Goal: Transaction & Acquisition: Purchase product/service

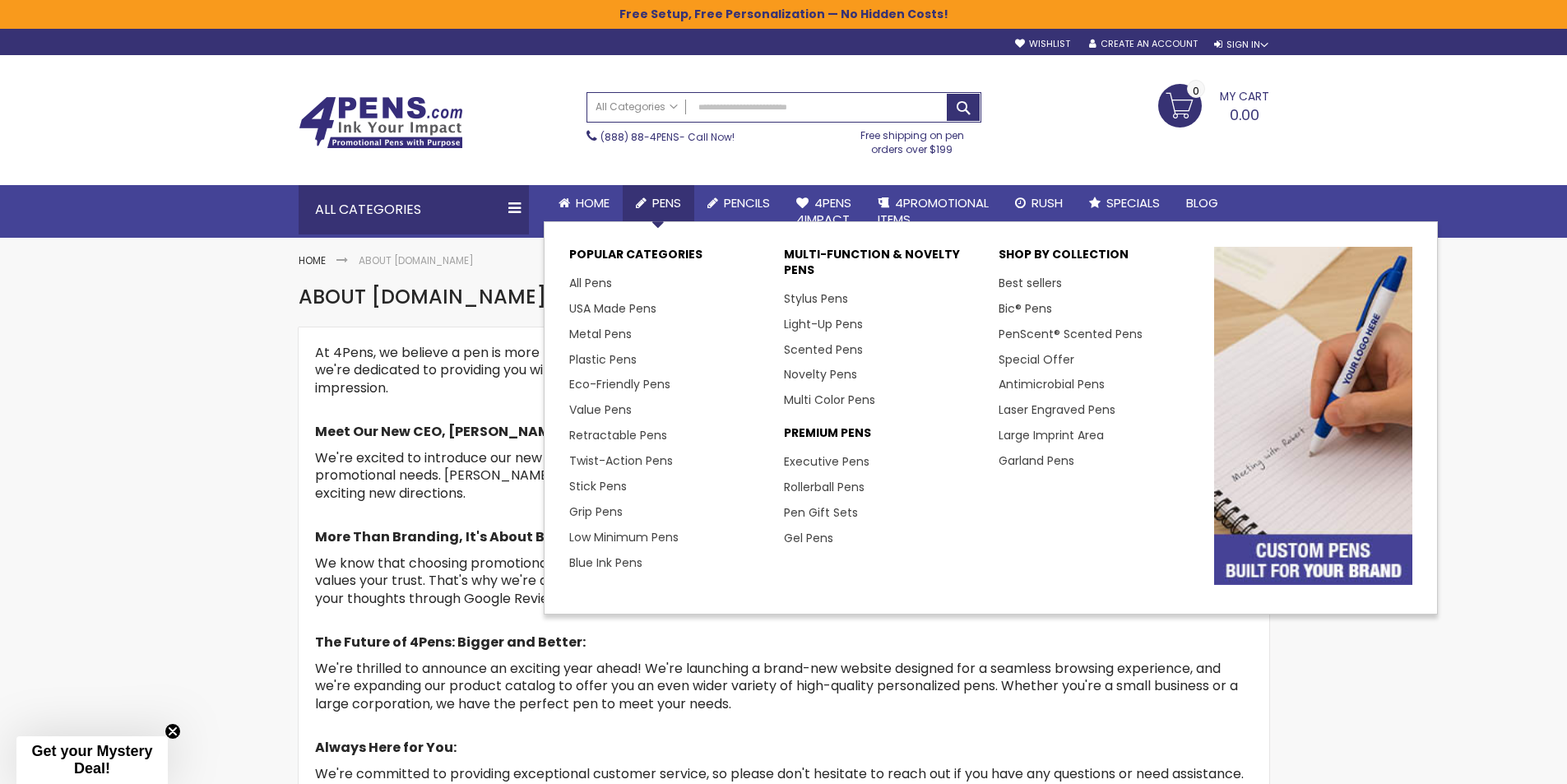
click at [663, 200] on span "Pens" at bounding box center [667, 202] width 29 height 17
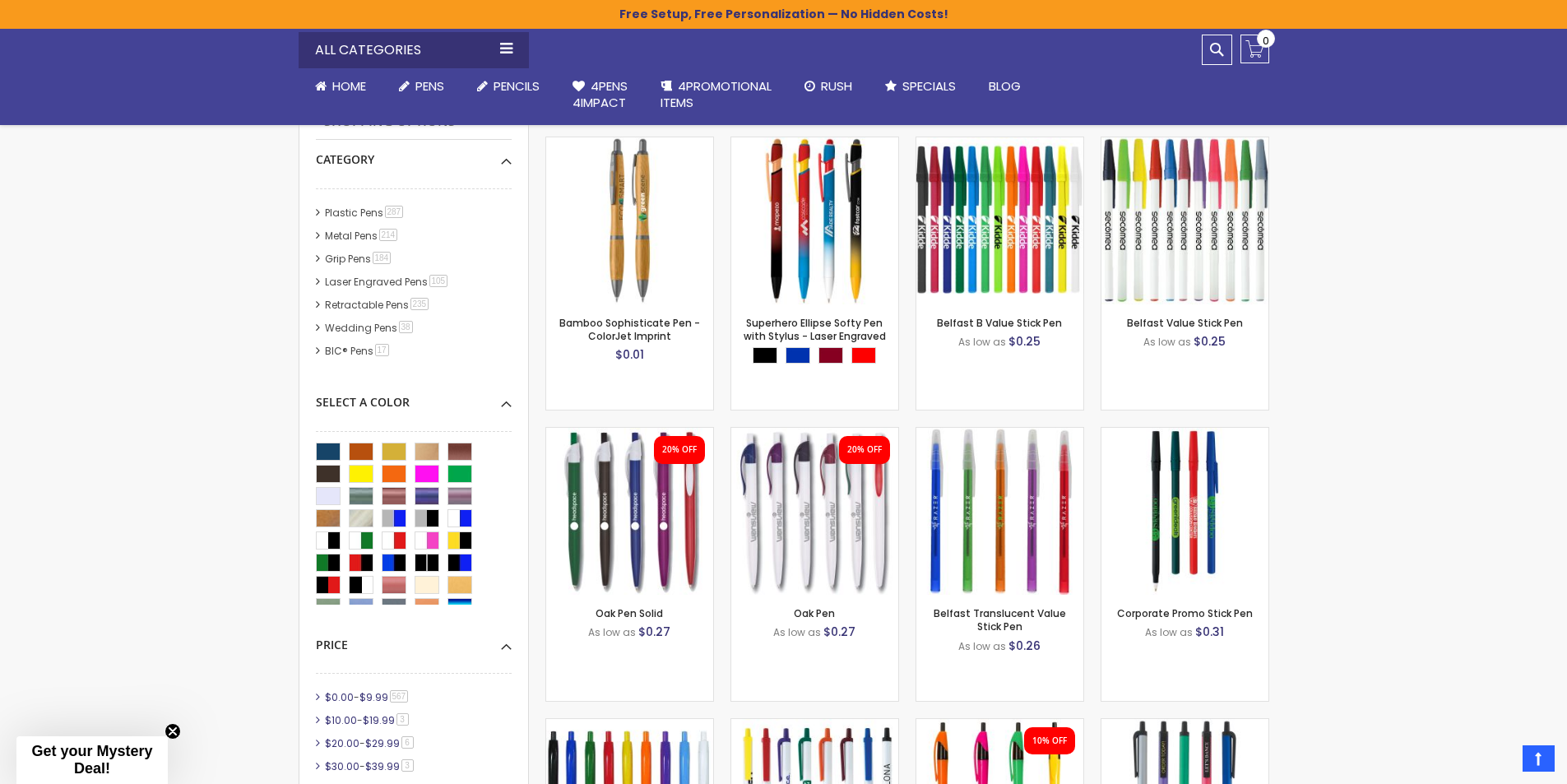
scroll to position [280, 0]
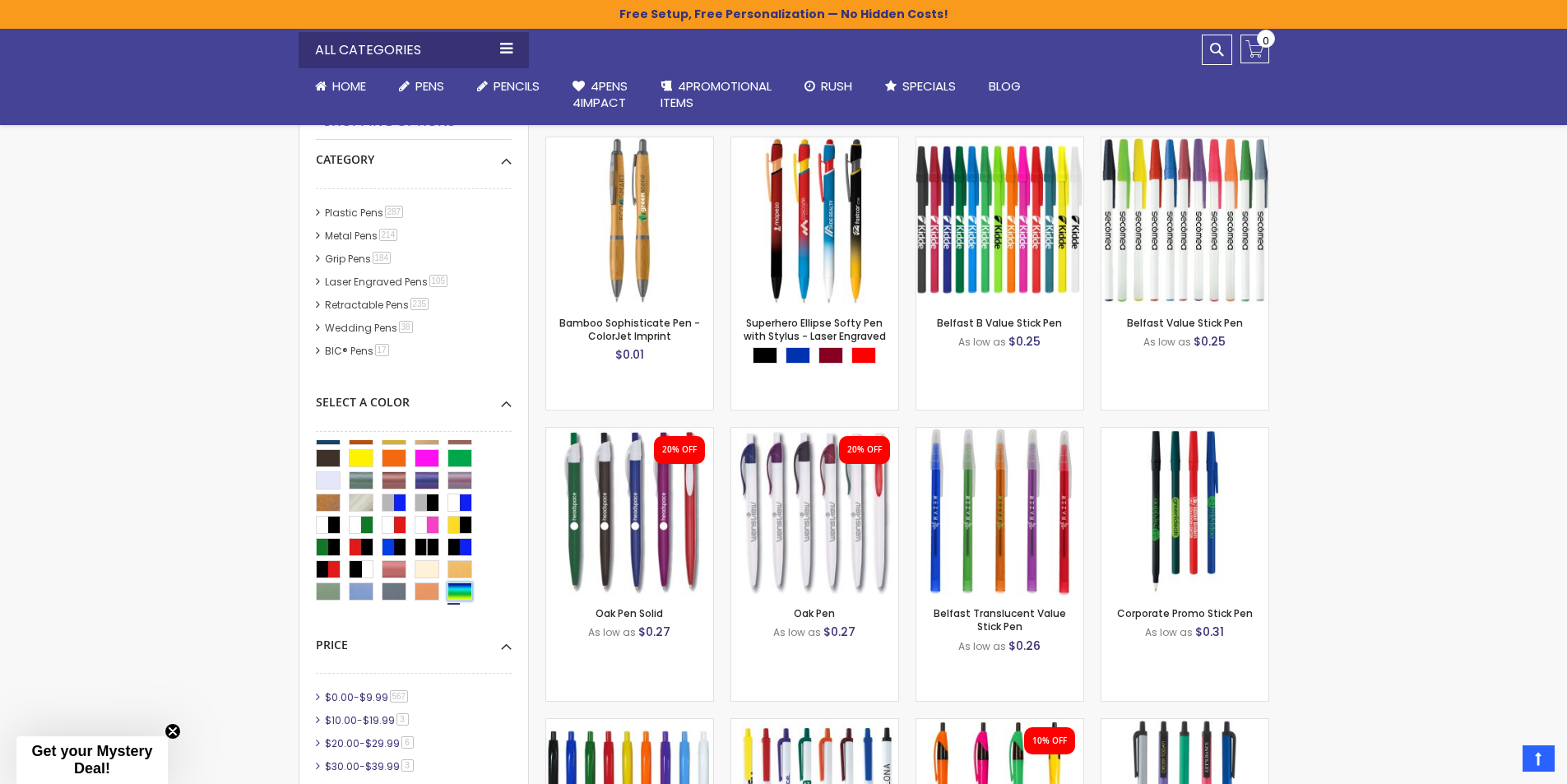
click at [454, 591] on div "Assorted" at bounding box center [460, 591] width 25 height 18
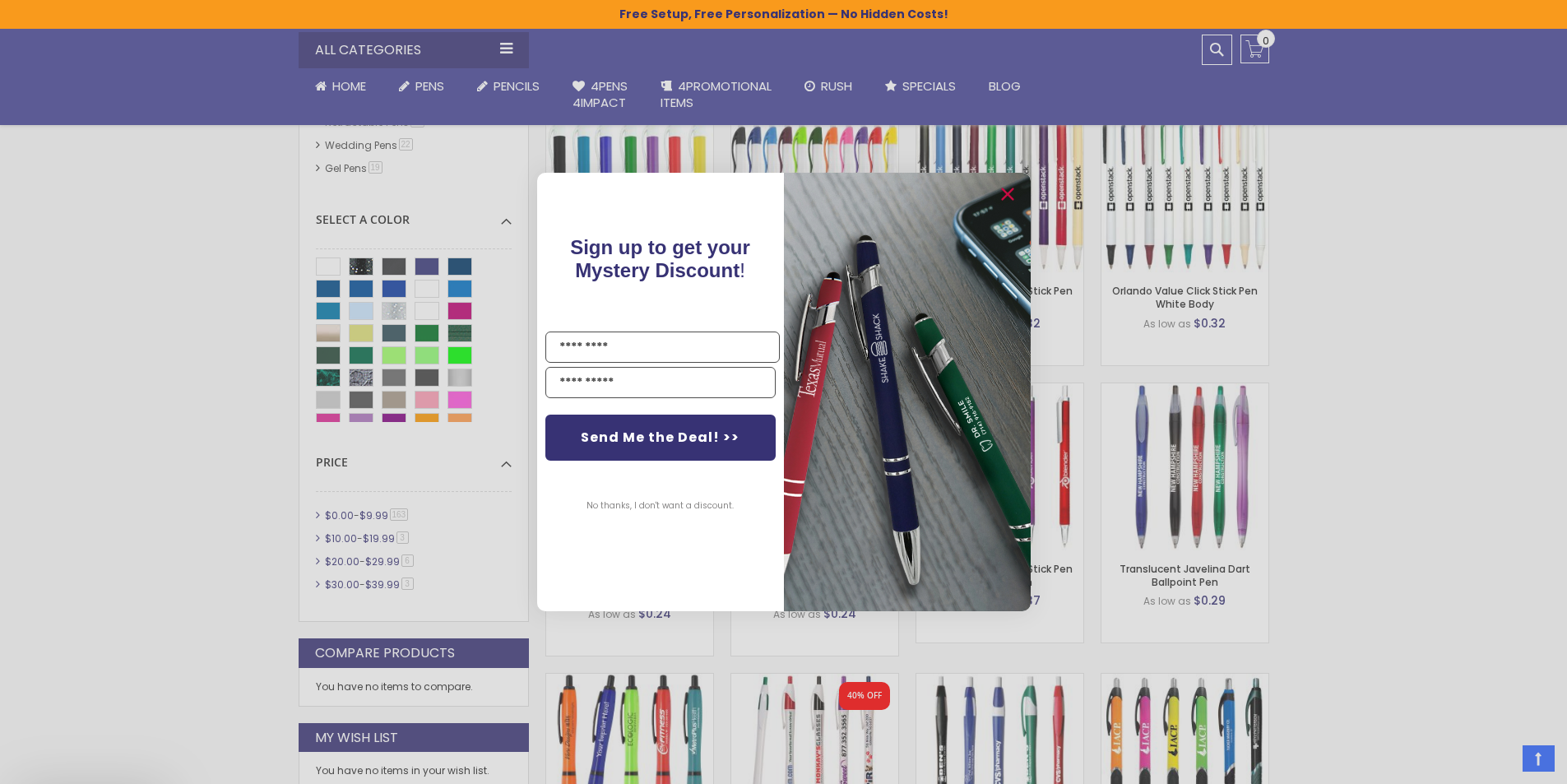
scroll to position [823, 0]
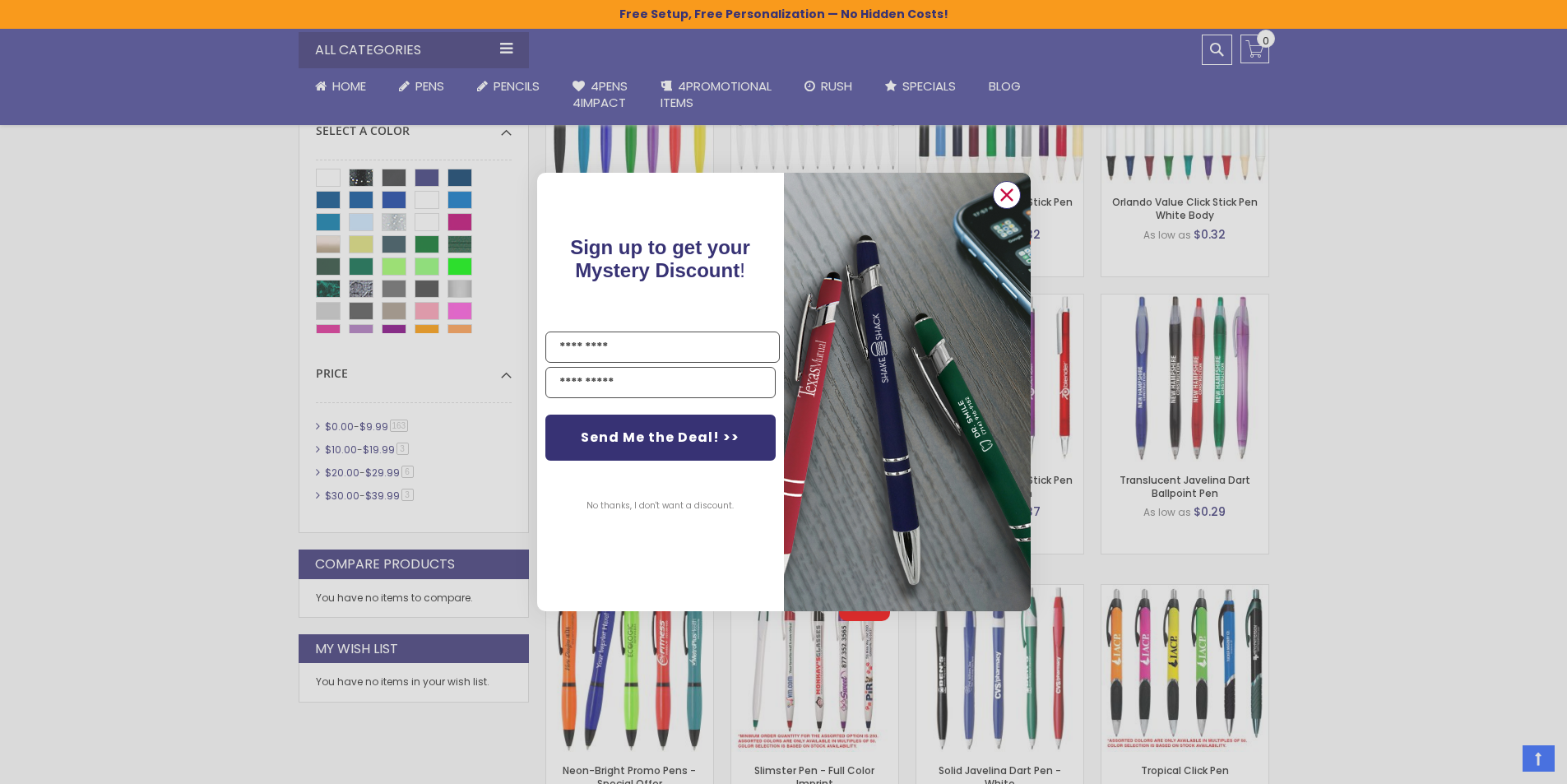
click at [1008, 195] on circle "Close dialog" at bounding box center [1006, 195] width 25 height 25
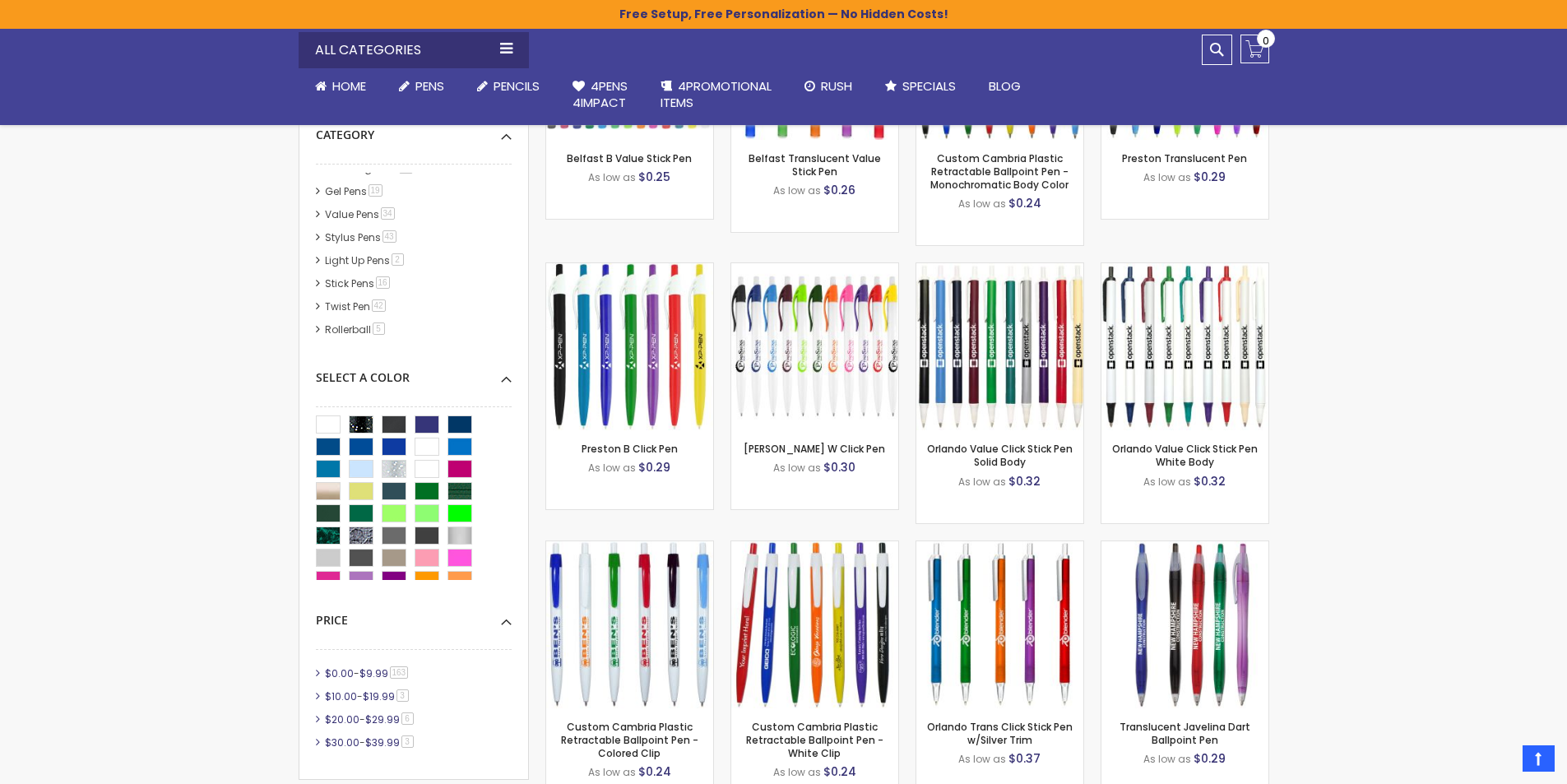
scroll to position [136, 0]
click at [367, 232] on link "Stylus Pens 43 item" at bounding box center [361, 236] width 82 height 14
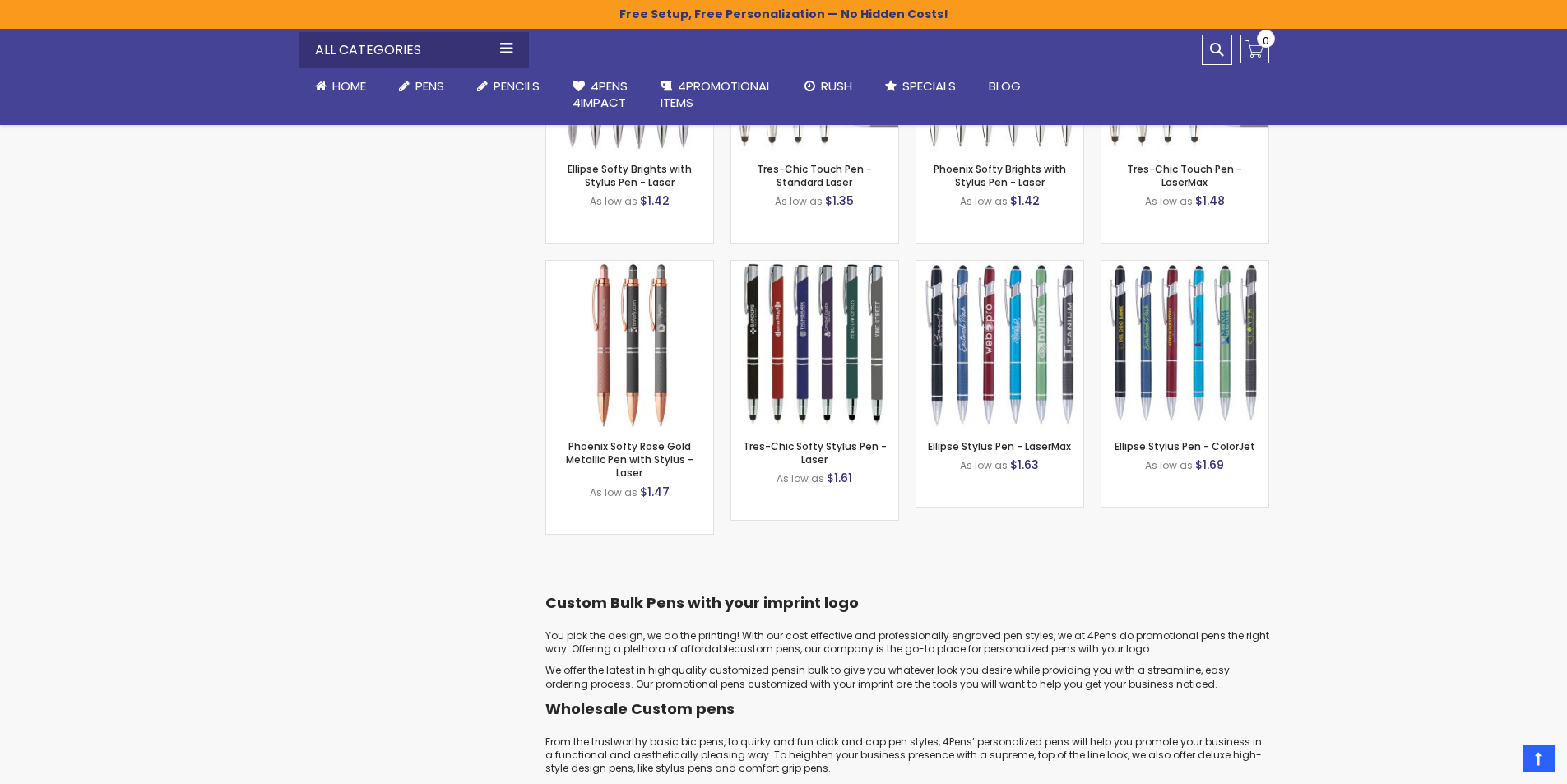
scroll to position [1727, 0]
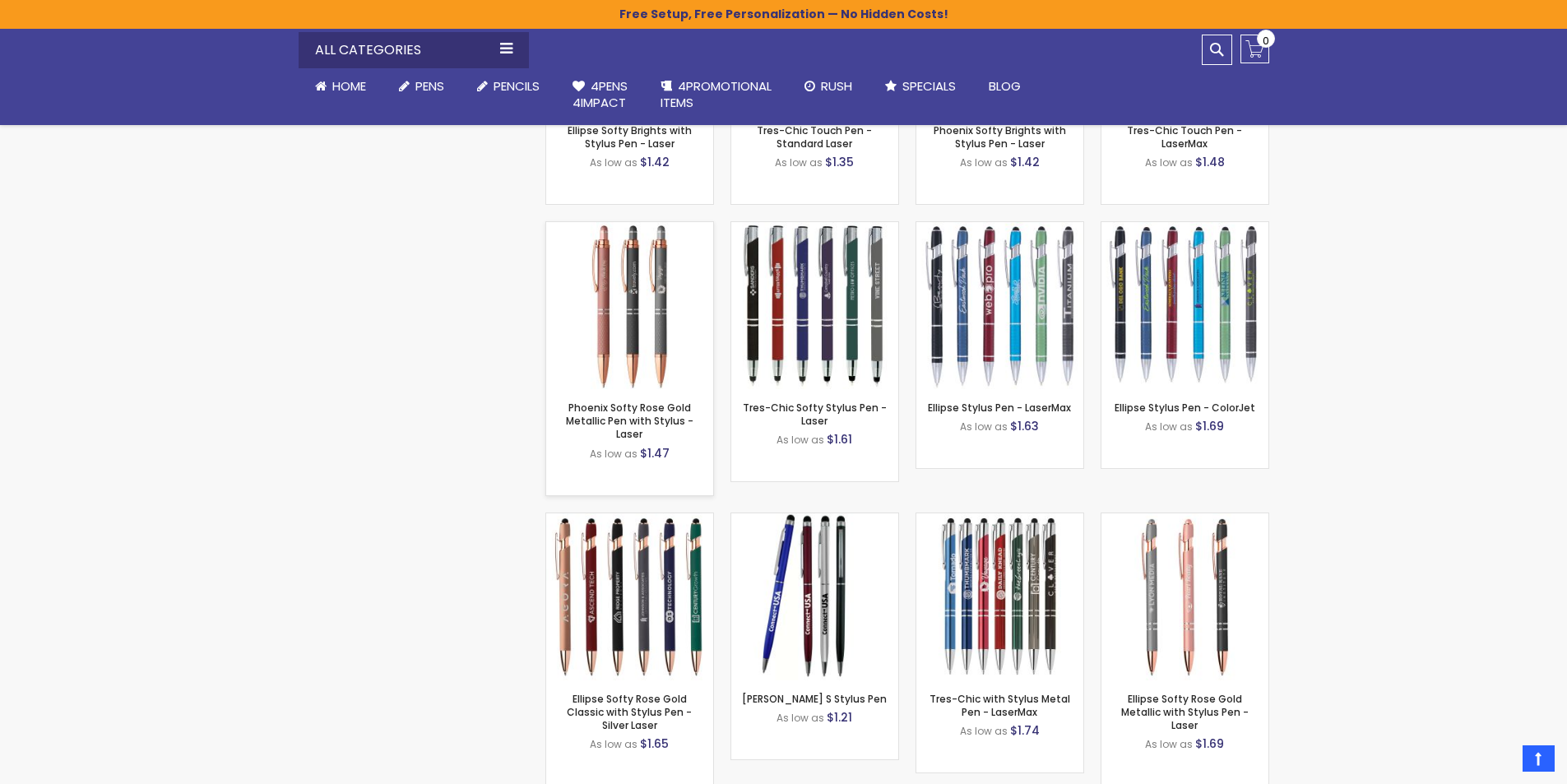
click at [626, 344] on img at bounding box center [630, 305] width 167 height 167
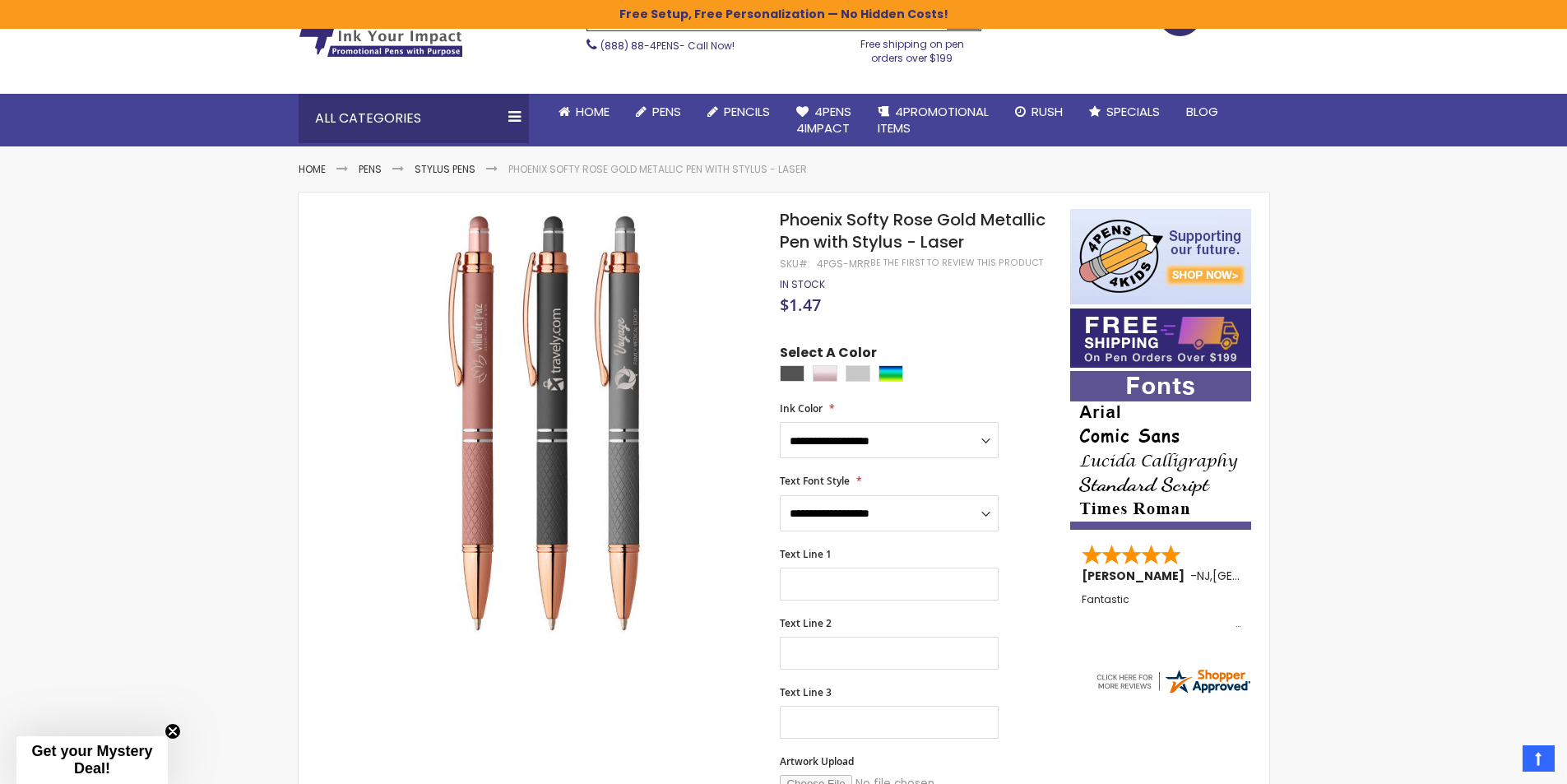
scroll to position [82, 0]
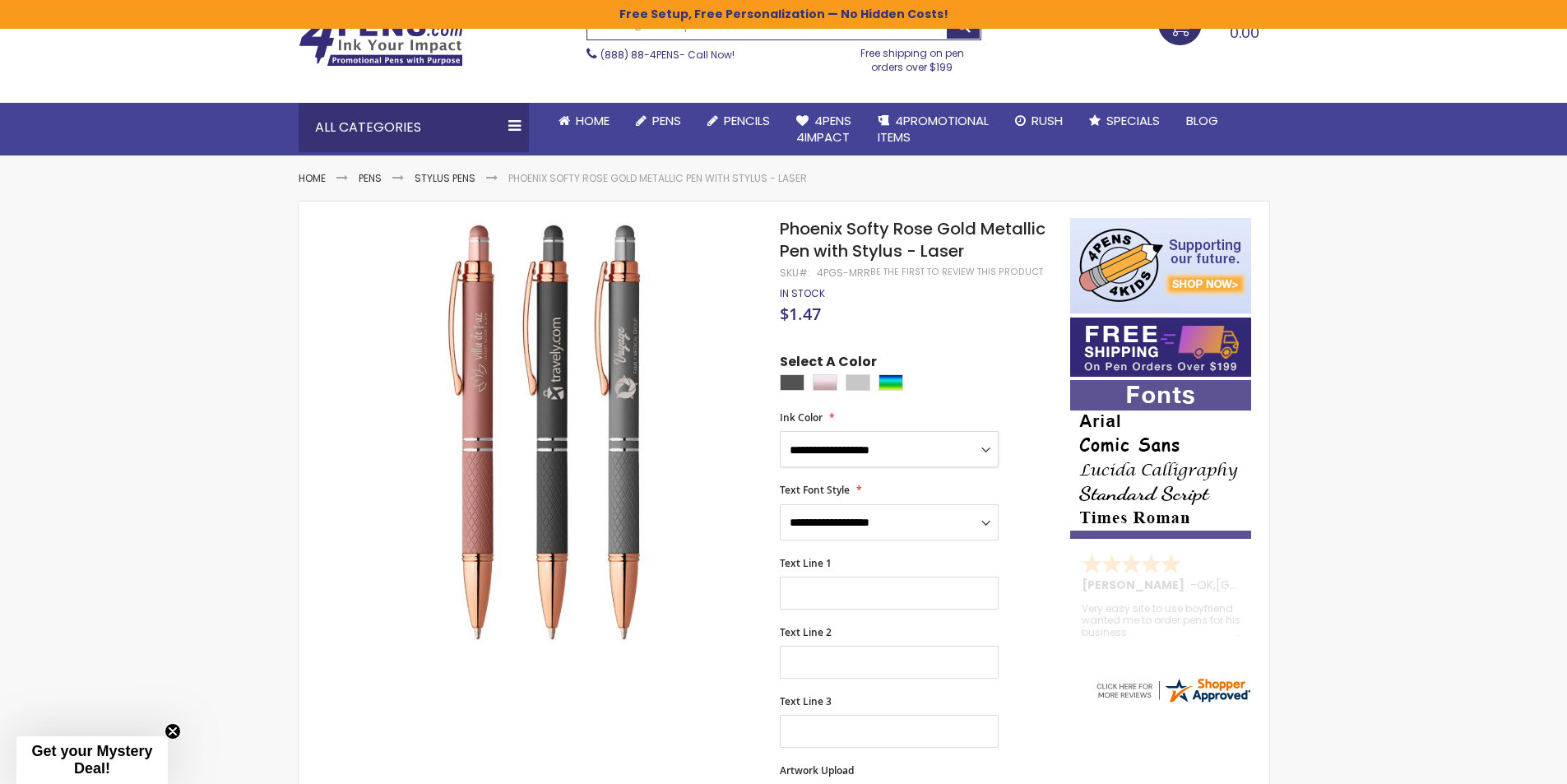
click at [979, 450] on select "**********" at bounding box center [889, 449] width 219 height 36
select select "****"
click at [780, 431] on select "**********" at bounding box center [889, 449] width 219 height 36
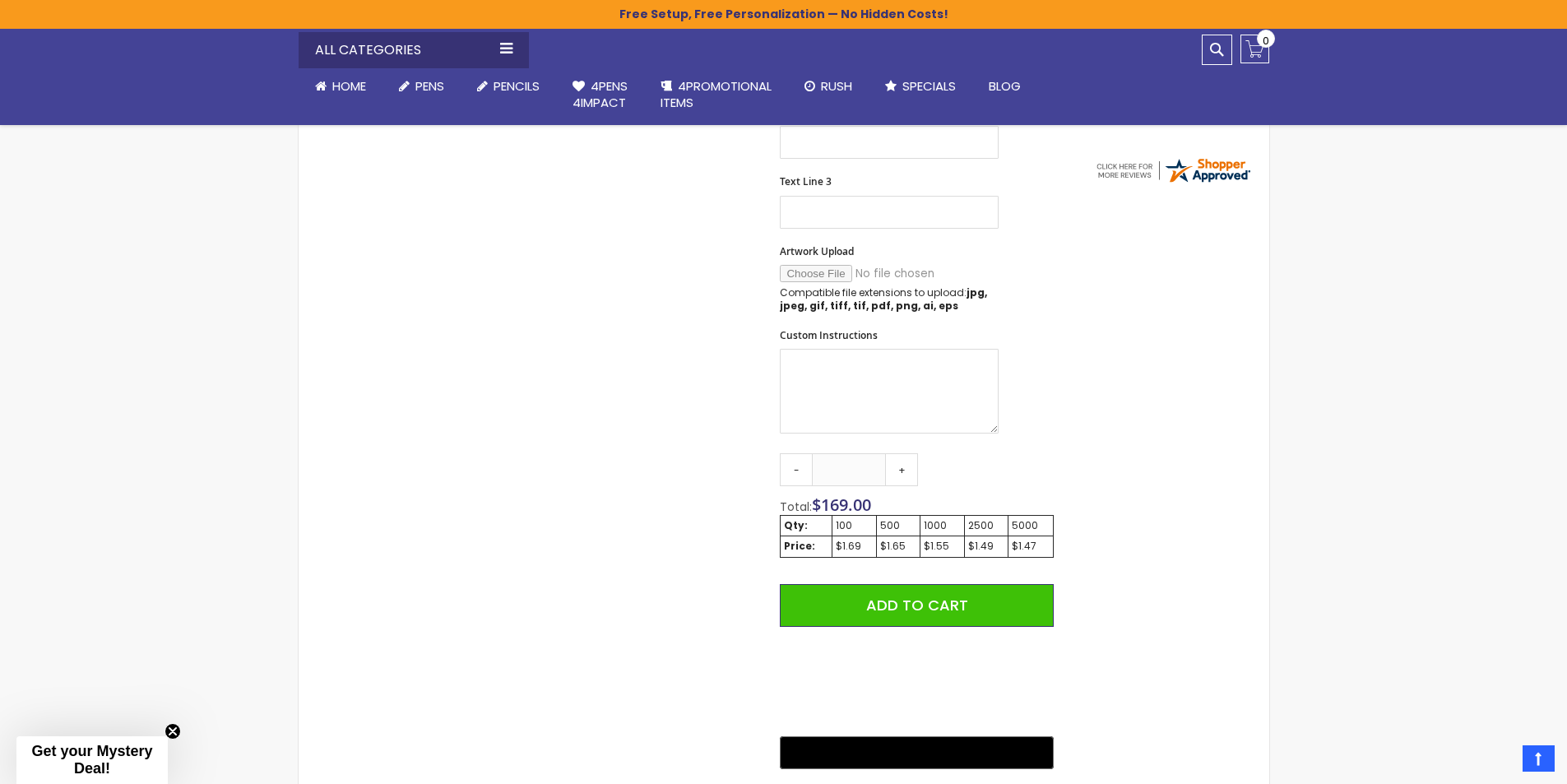
scroll to position [658, 0]
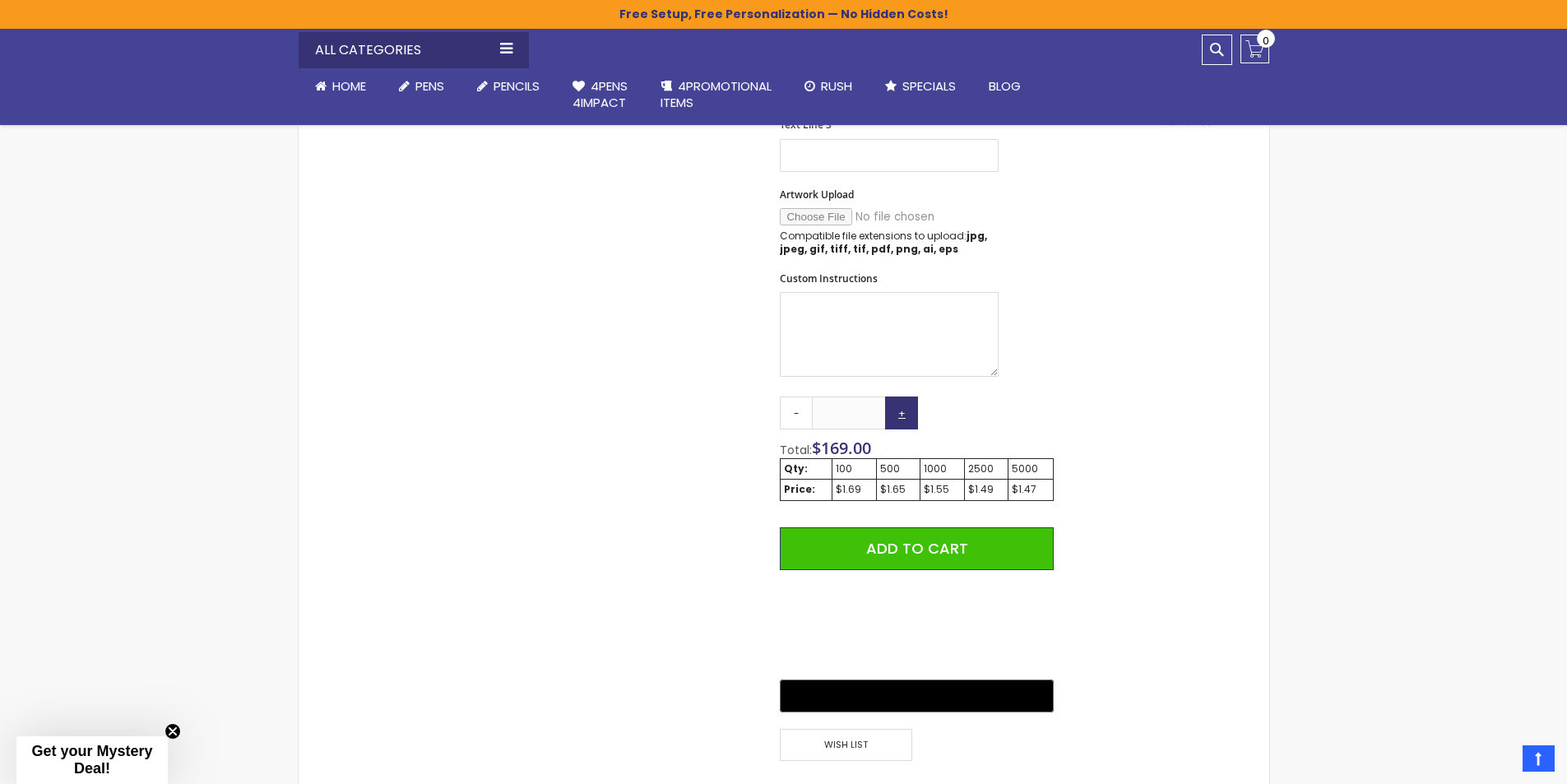
click at [902, 411] on link "+" at bounding box center [902, 413] width 33 height 33
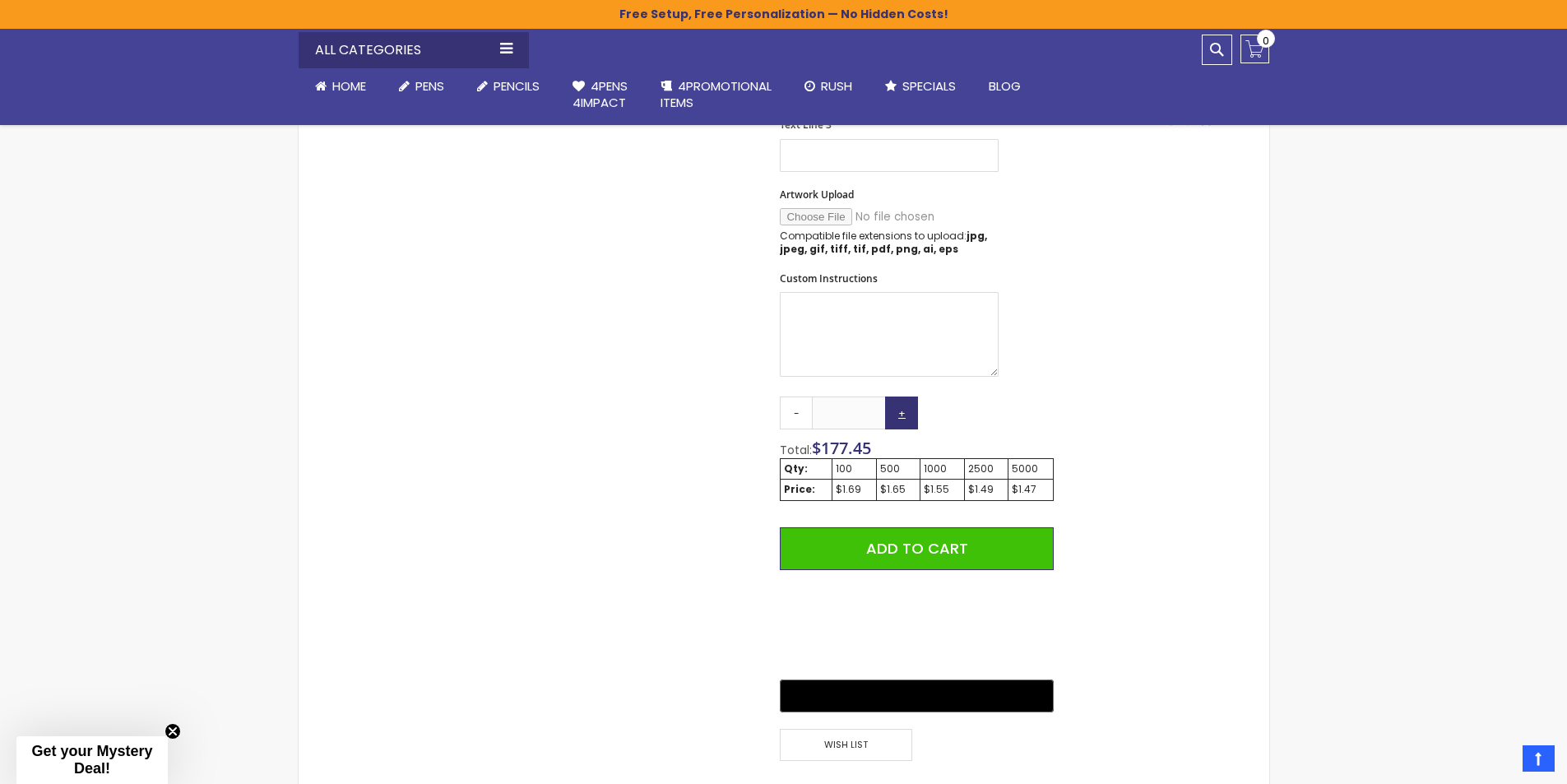
click at [902, 411] on link "+" at bounding box center [902, 413] width 33 height 33
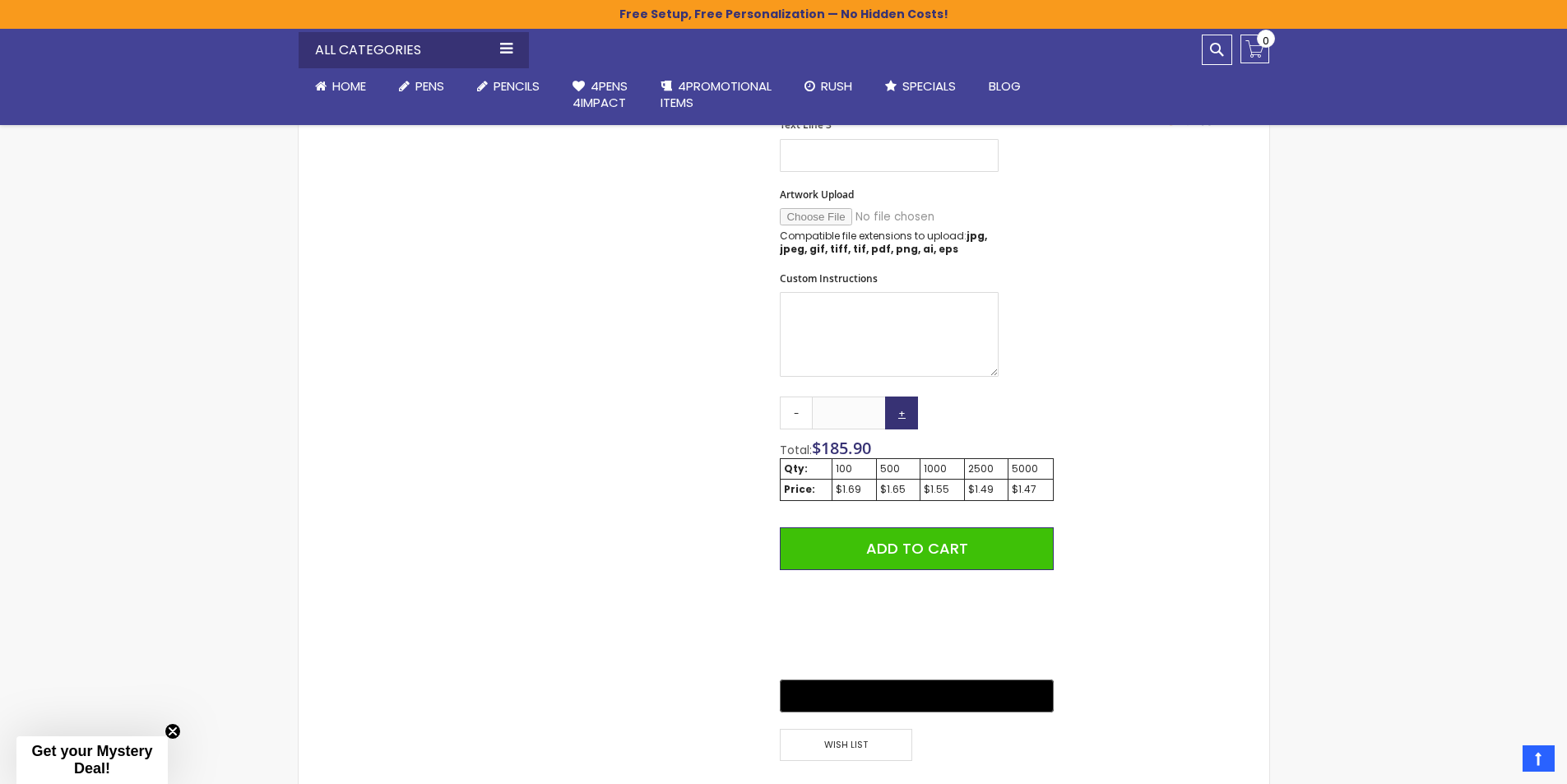
click at [902, 411] on link "+" at bounding box center [902, 413] width 33 height 33
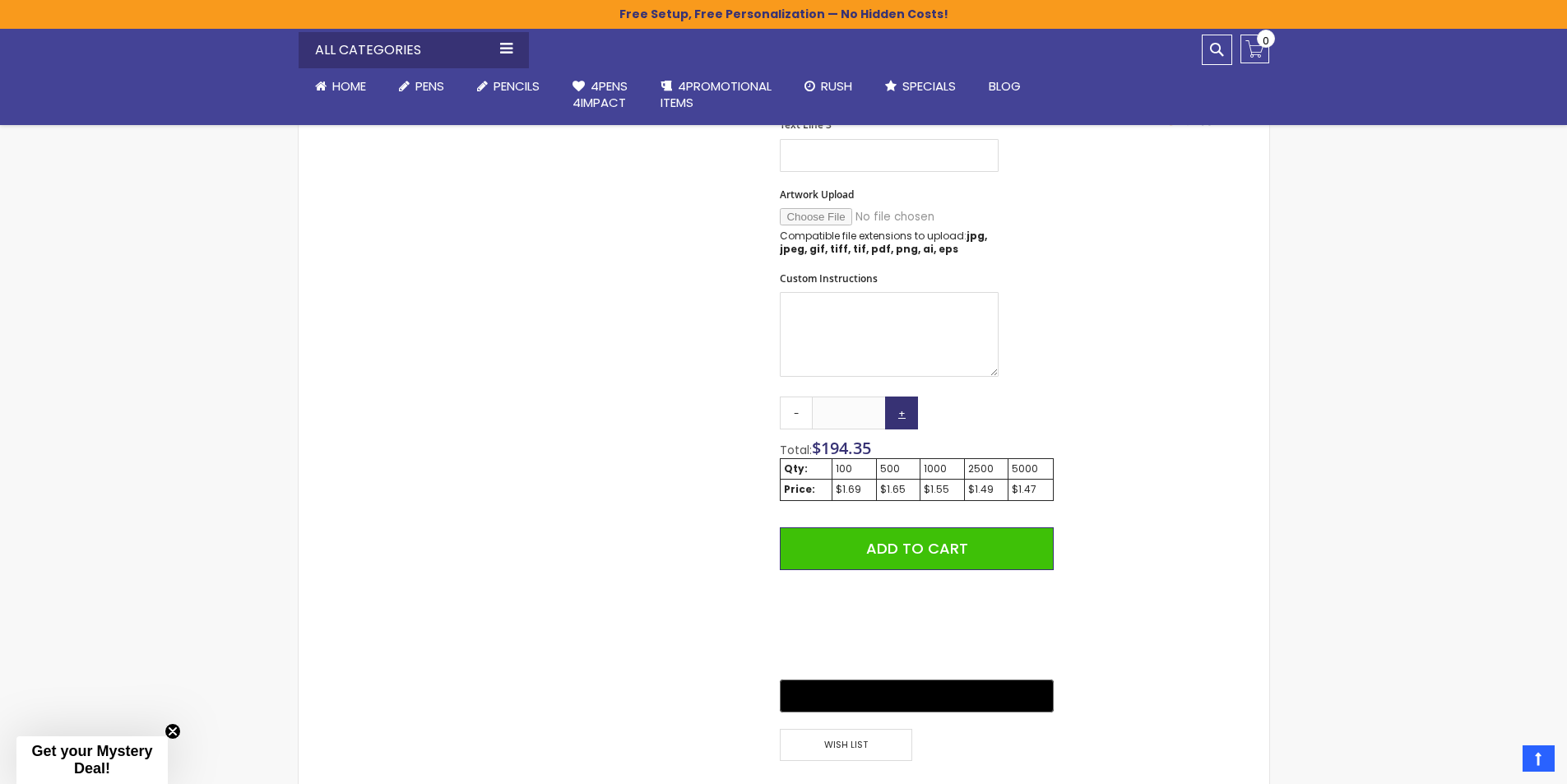
click at [902, 411] on link "+" at bounding box center [902, 413] width 33 height 33
click at [900, 412] on link "+" at bounding box center [902, 413] width 33 height 33
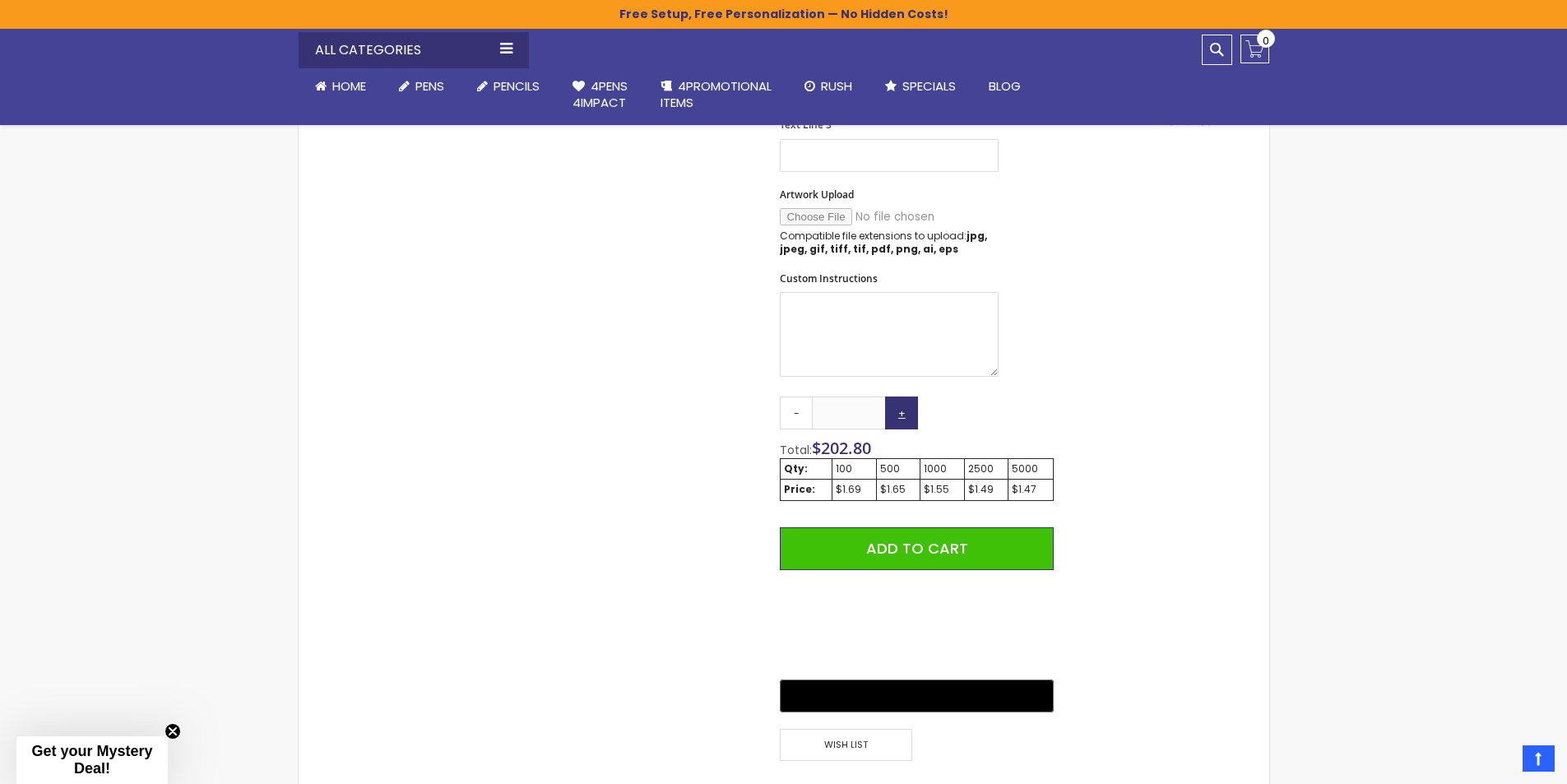
click at [900, 412] on link "+" at bounding box center [902, 413] width 33 height 33
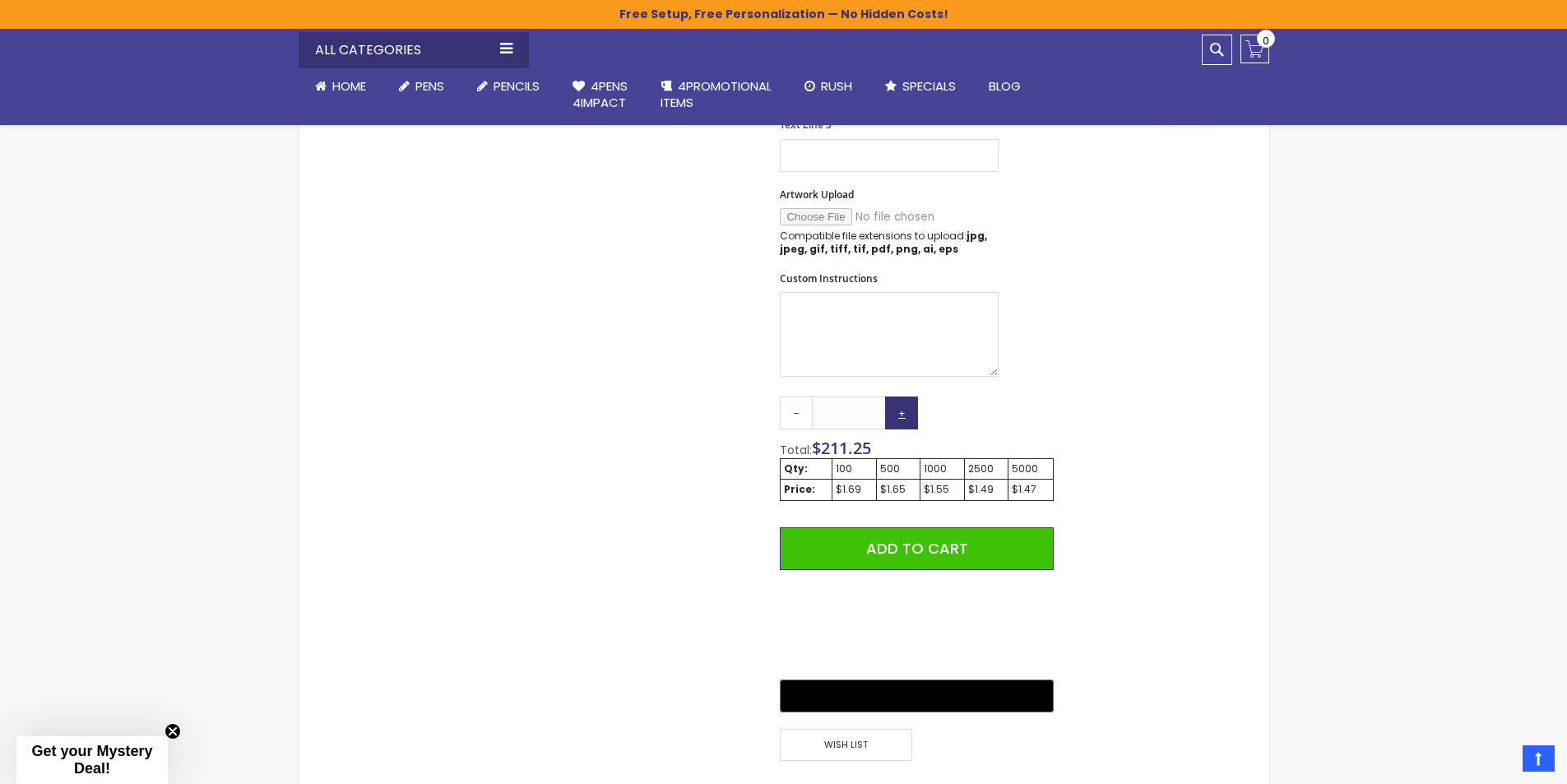
click at [900, 412] on link "+" at bounding box center [902, 413] width 33 height 33
click at [898, 412] on link "+" at bounding box center [902, 413] width 33 height 33
click at [898, 412] on link "+" at bounding box center [902, 413] width 33 height 33
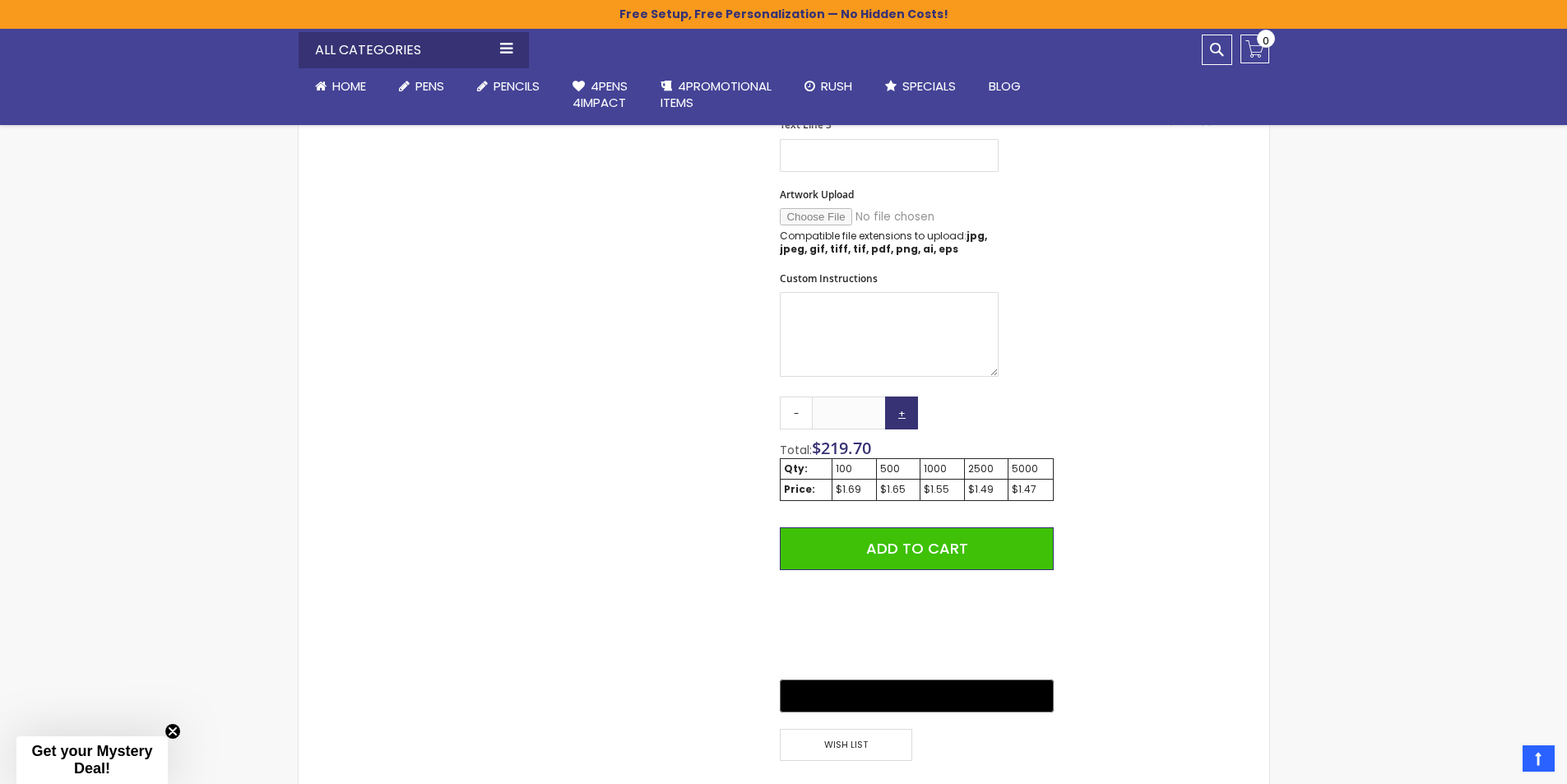
click at [898, 412] on link "+" at bounding box center [902, 413] width 33 height 33
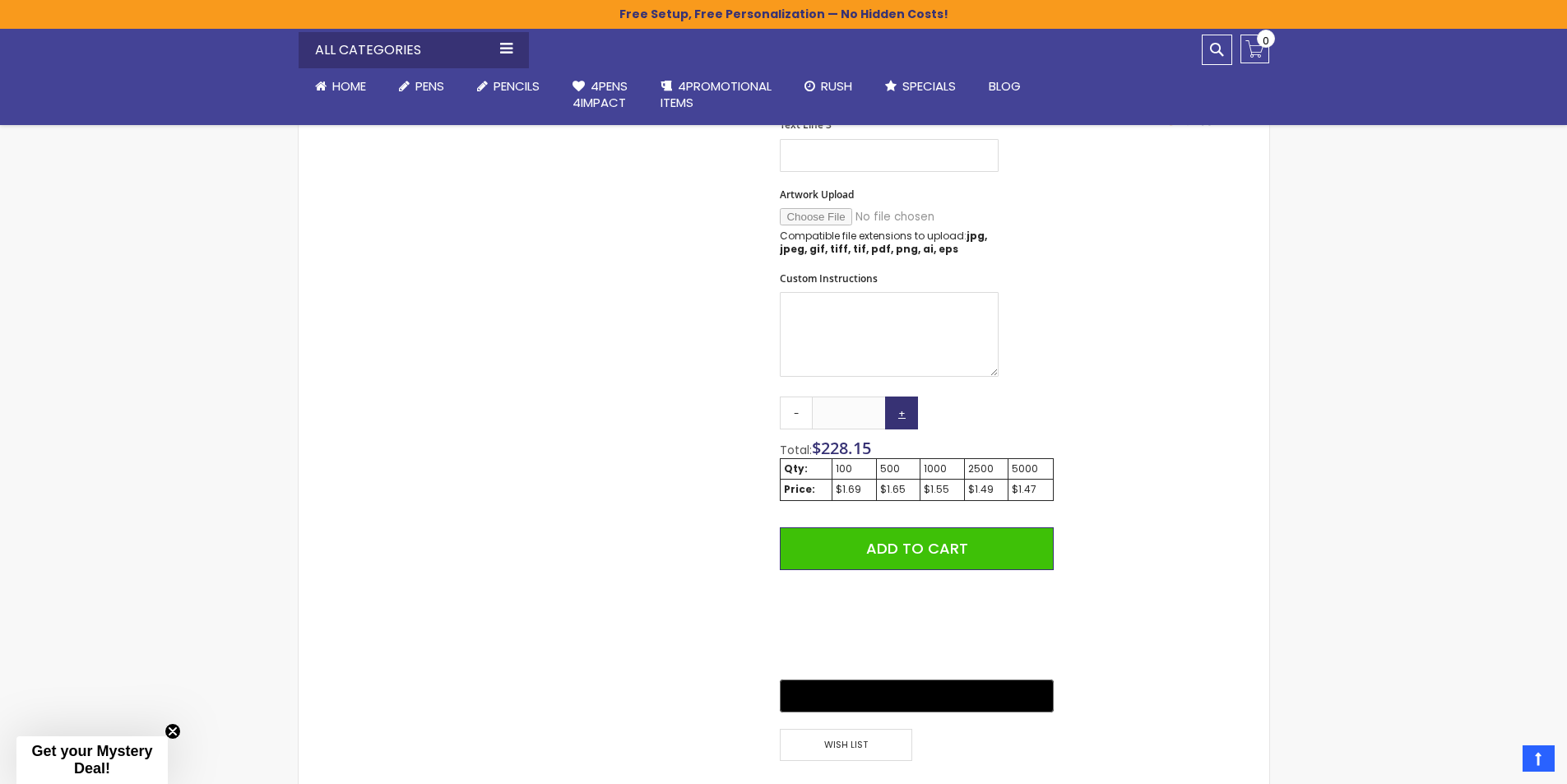
click at [898, 412] on link "+" at bounding box center [902, 413] width 33 height 33
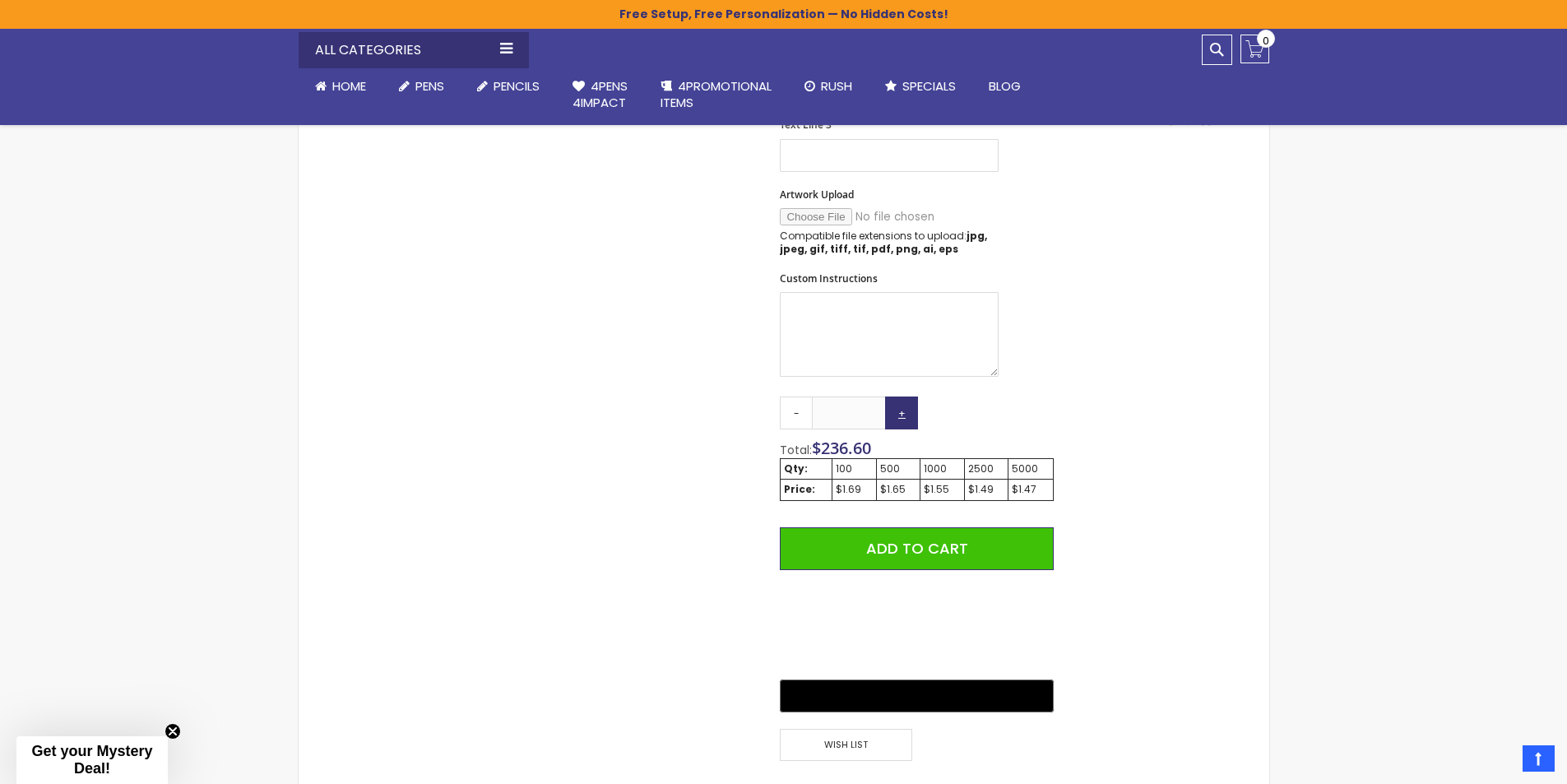
click at [898, 412] on link "+" at bounding box center [902, 413] width 33 height 33
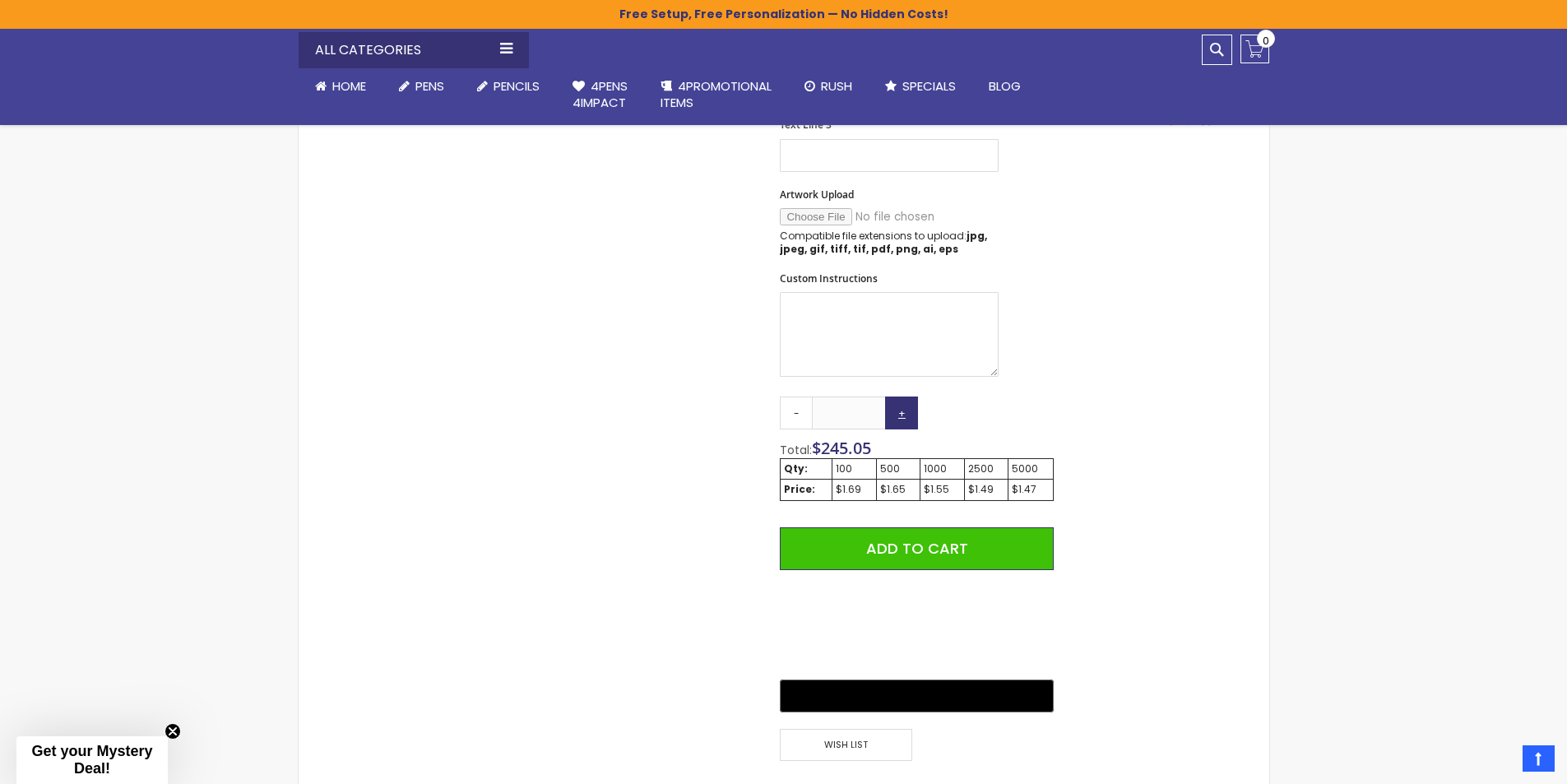
click at [898, 412] on link "+" at bounding box center [902, 413] width 33 height 33
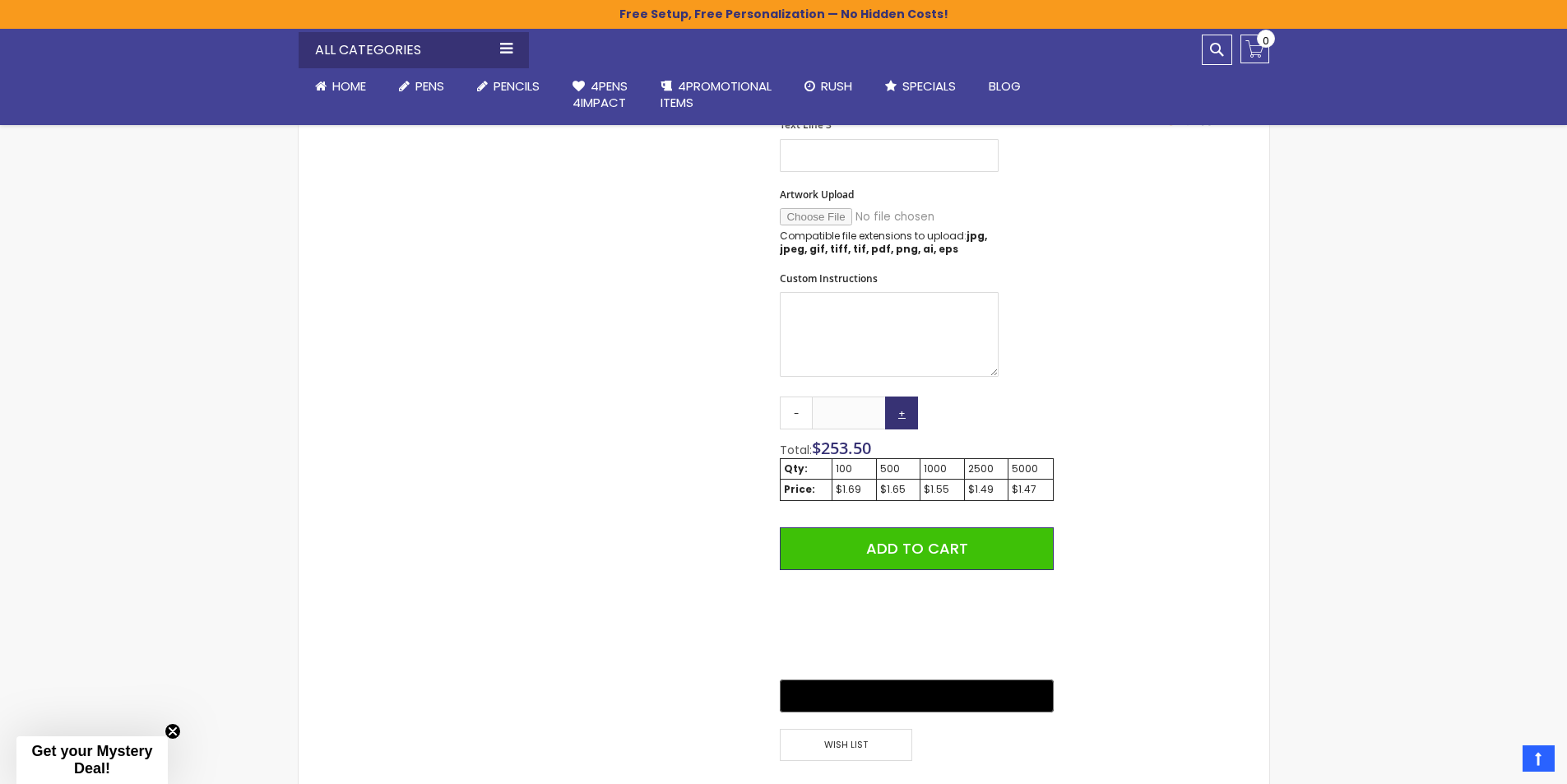
click at [898, 412] on link "+" at bounding box center [902, 413] width 33 height 33
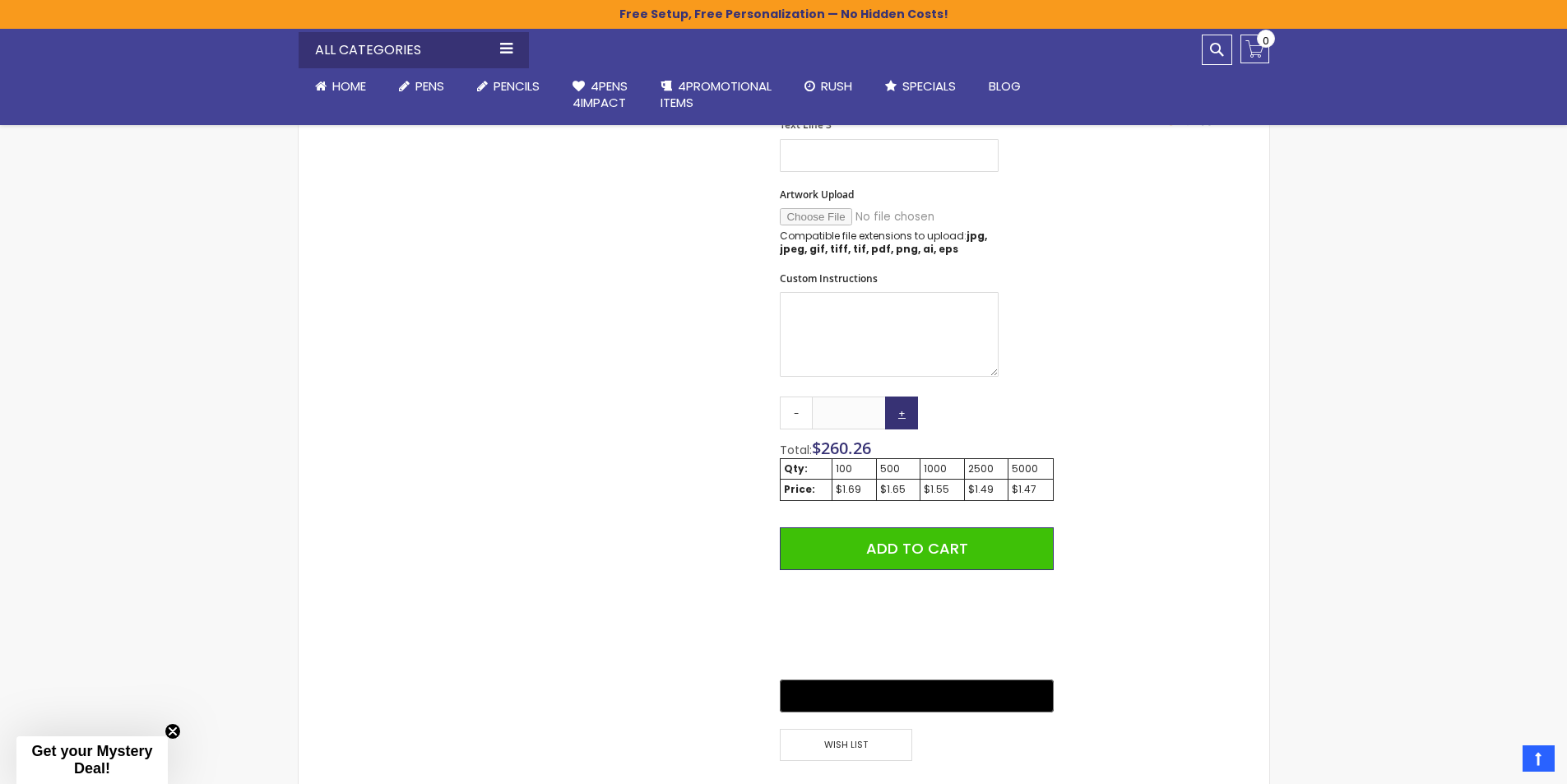
click at [898, 412] on link "+" at bounding box center [902, 413] width 33 height 33
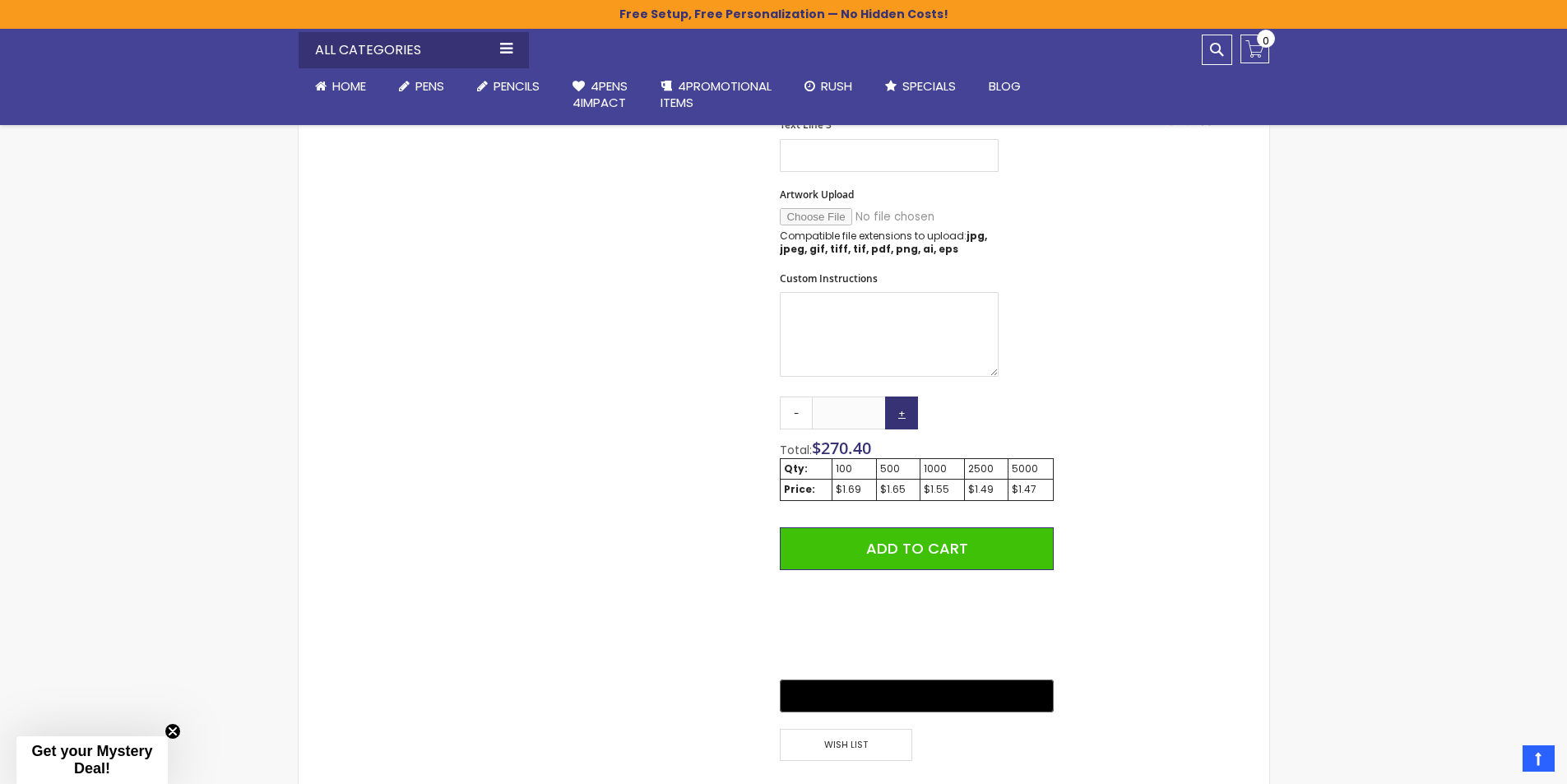
click at [898, 412] on link "+" at bounding box center [902, 413] width 33 height 33
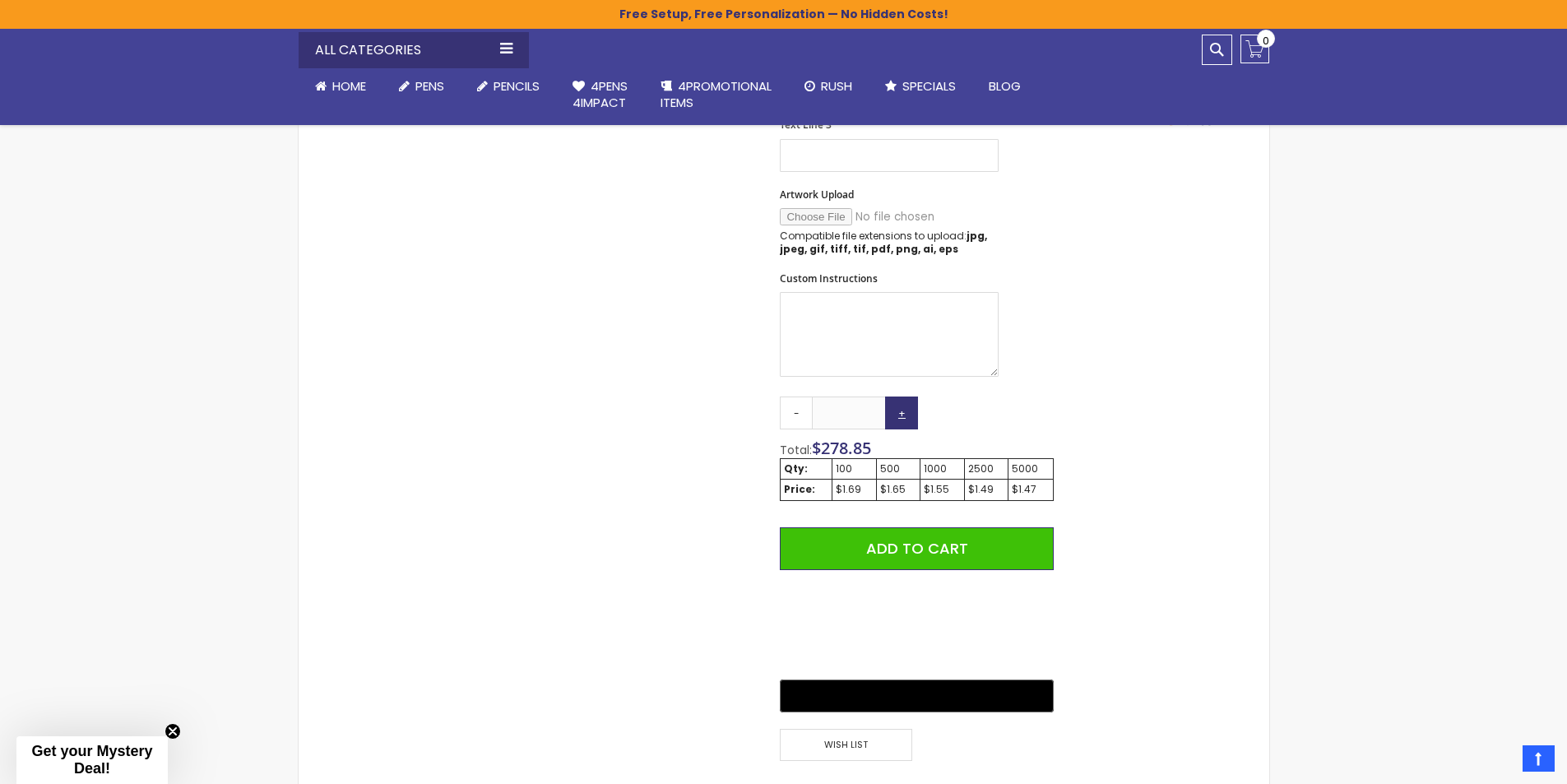
click at [898, 412] on link "+" at bounding box center [902, 413] width 33 height 33
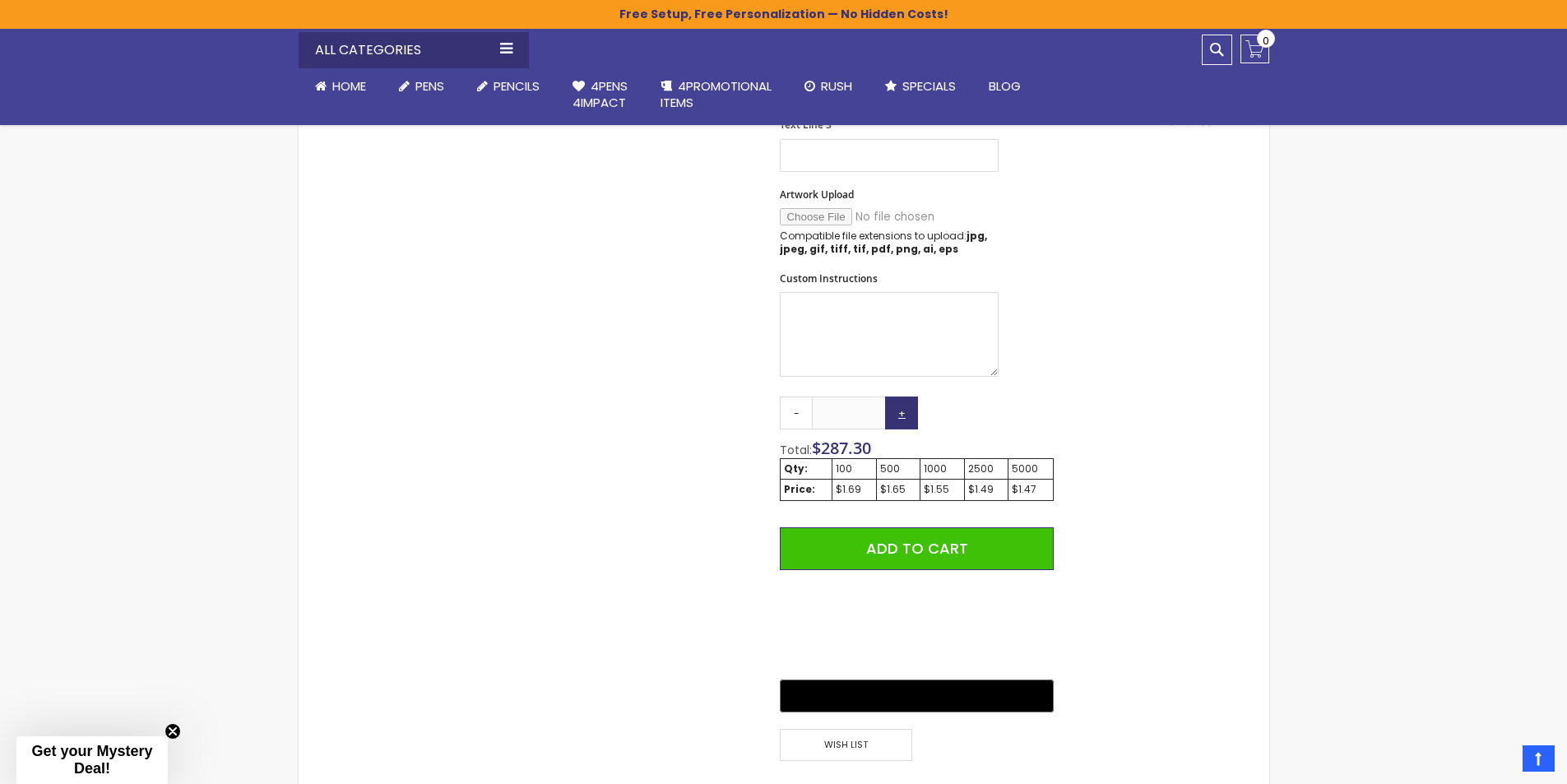
click at [898, 412] on link "+" at bounding box center [902, 413] width 33 height 33
click at [897, 412] on link "+" at bounding box center [902, 413] width 33 height 33
click at [896, 413] on link "+" at bounding box center [902, 413] width 33 height 33
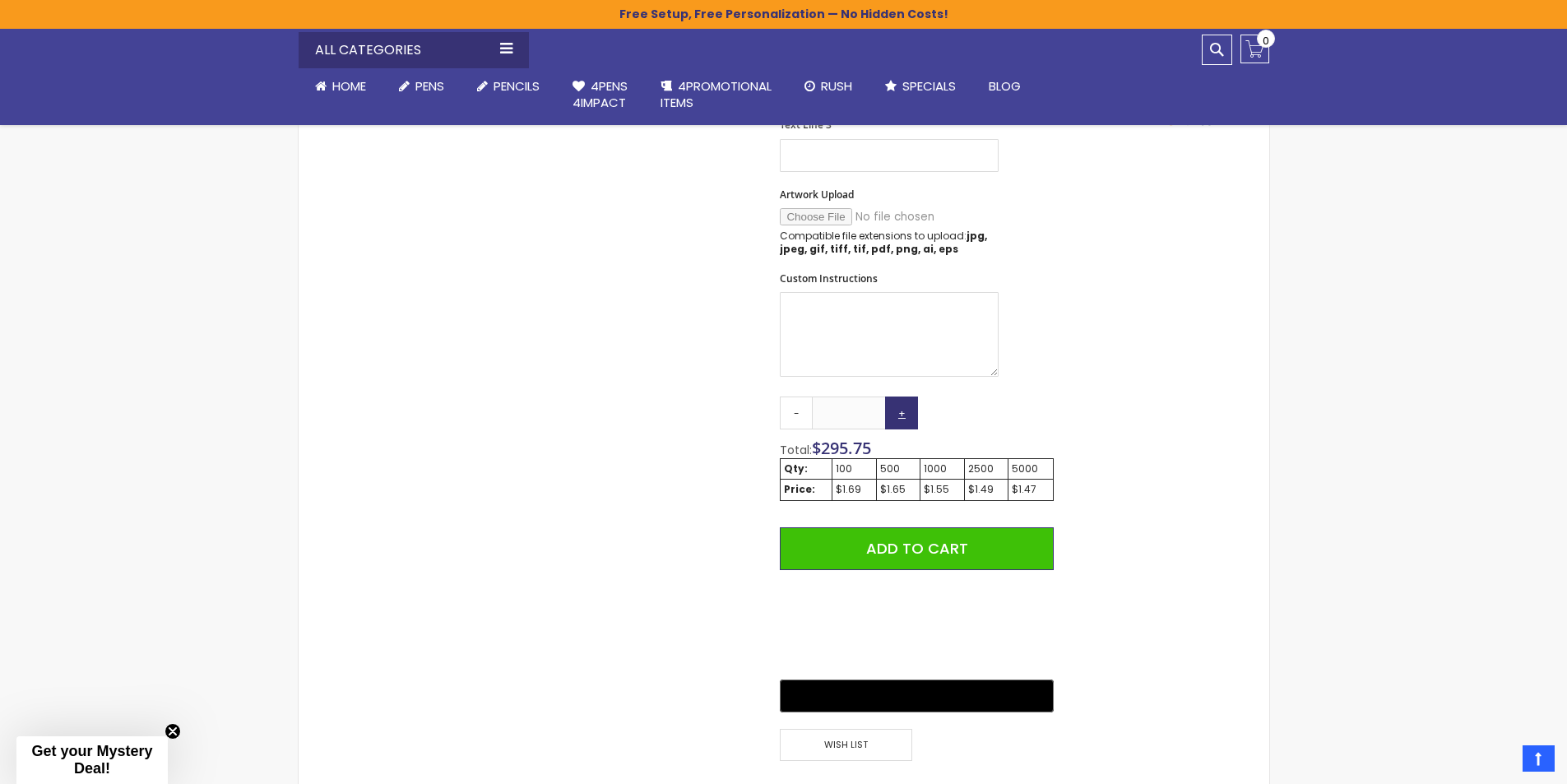
click at [895, 413] on link "+" at bounding box center [902, 413] width 33 height 33
click at [894, 414] on link "+" at bounding box center [902, 413] width 33 height 33
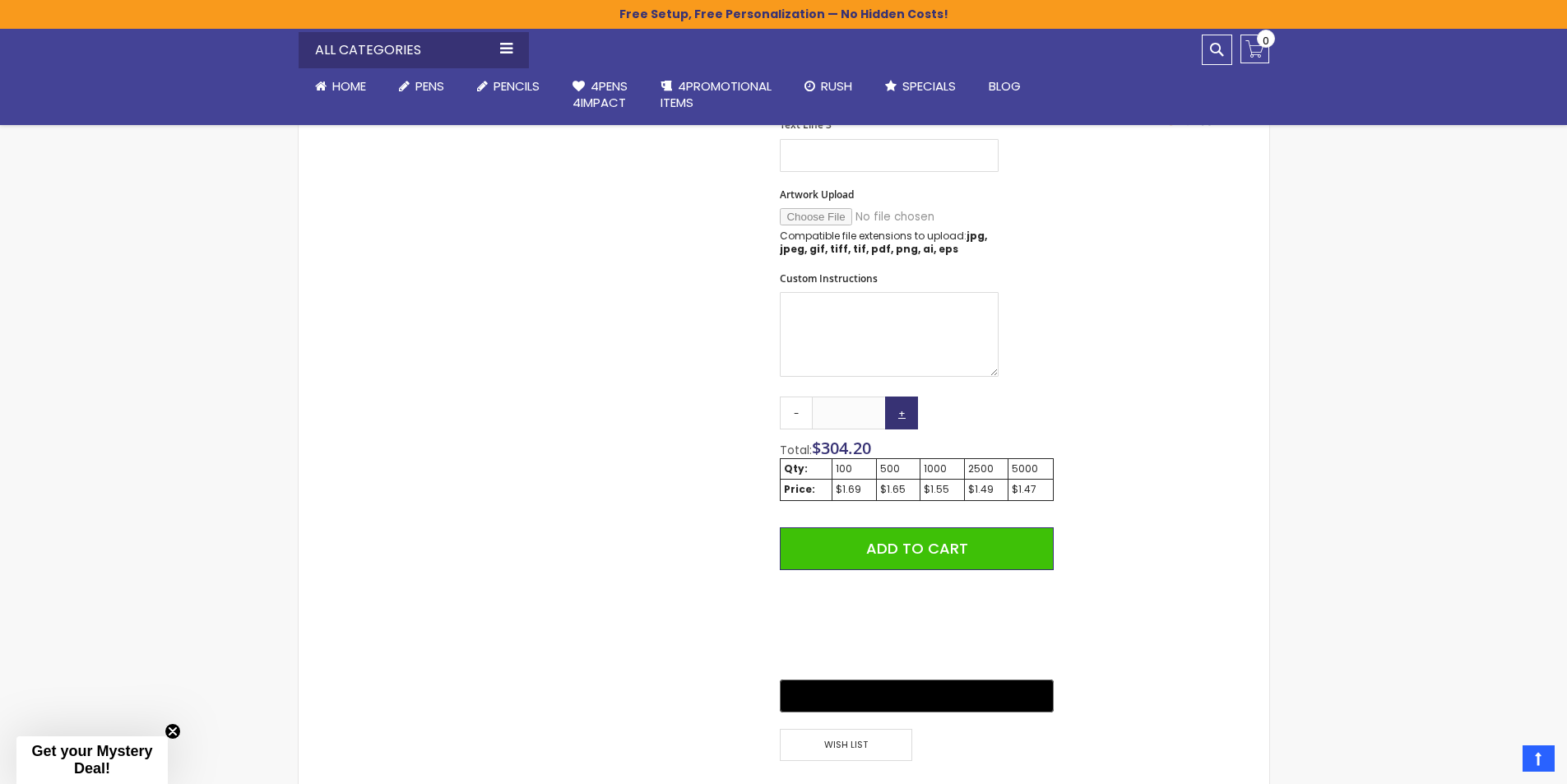
click at [894, 414] on link "+" at bounding box center [902, 413] width 33 height 33
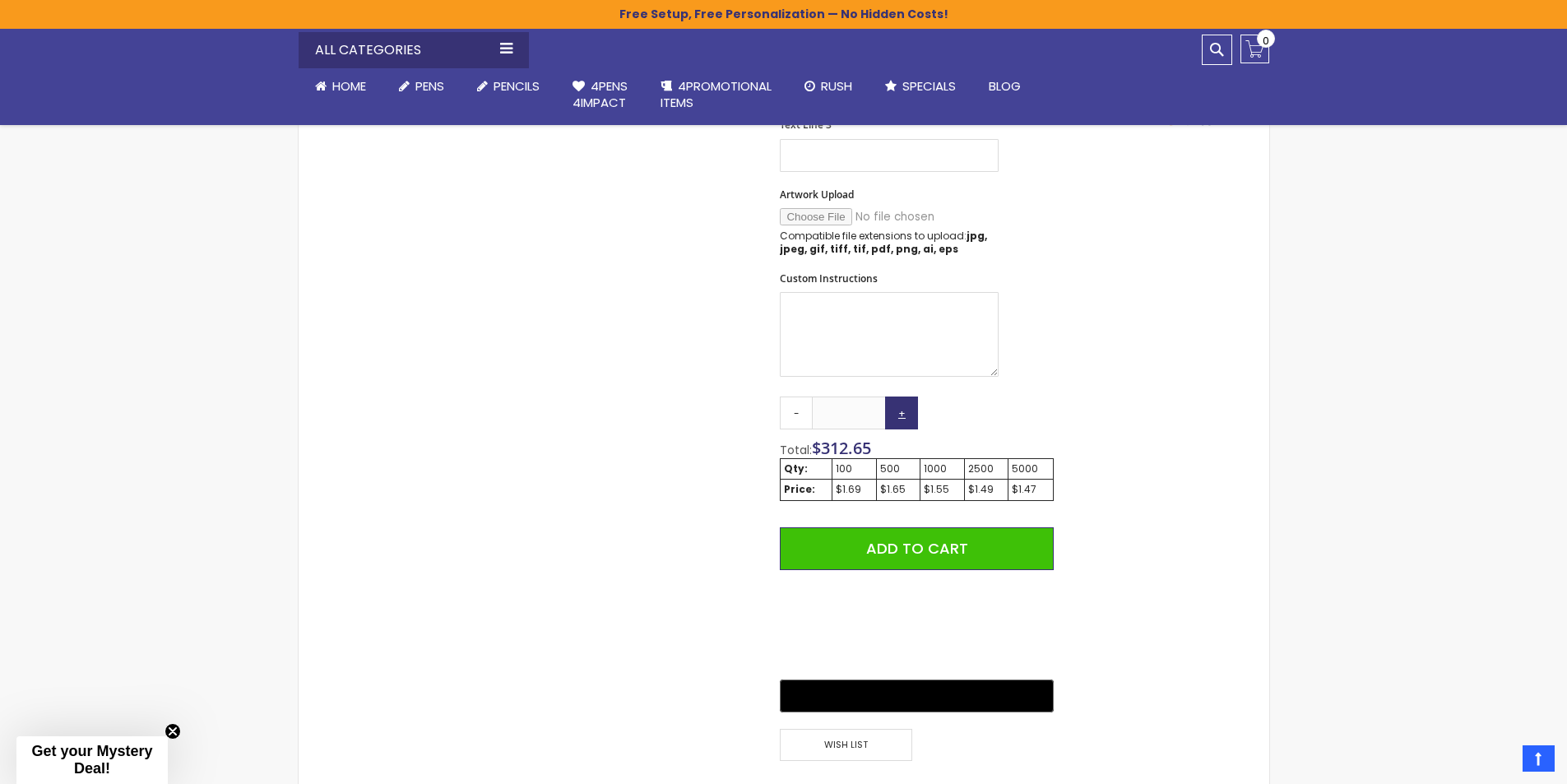
click at [894, 414] on link "+" at bounding box center [902, 413] width 33 height 33
click at [892, 414] on link "+" at bounding box center [902, 413] width 33 height 33
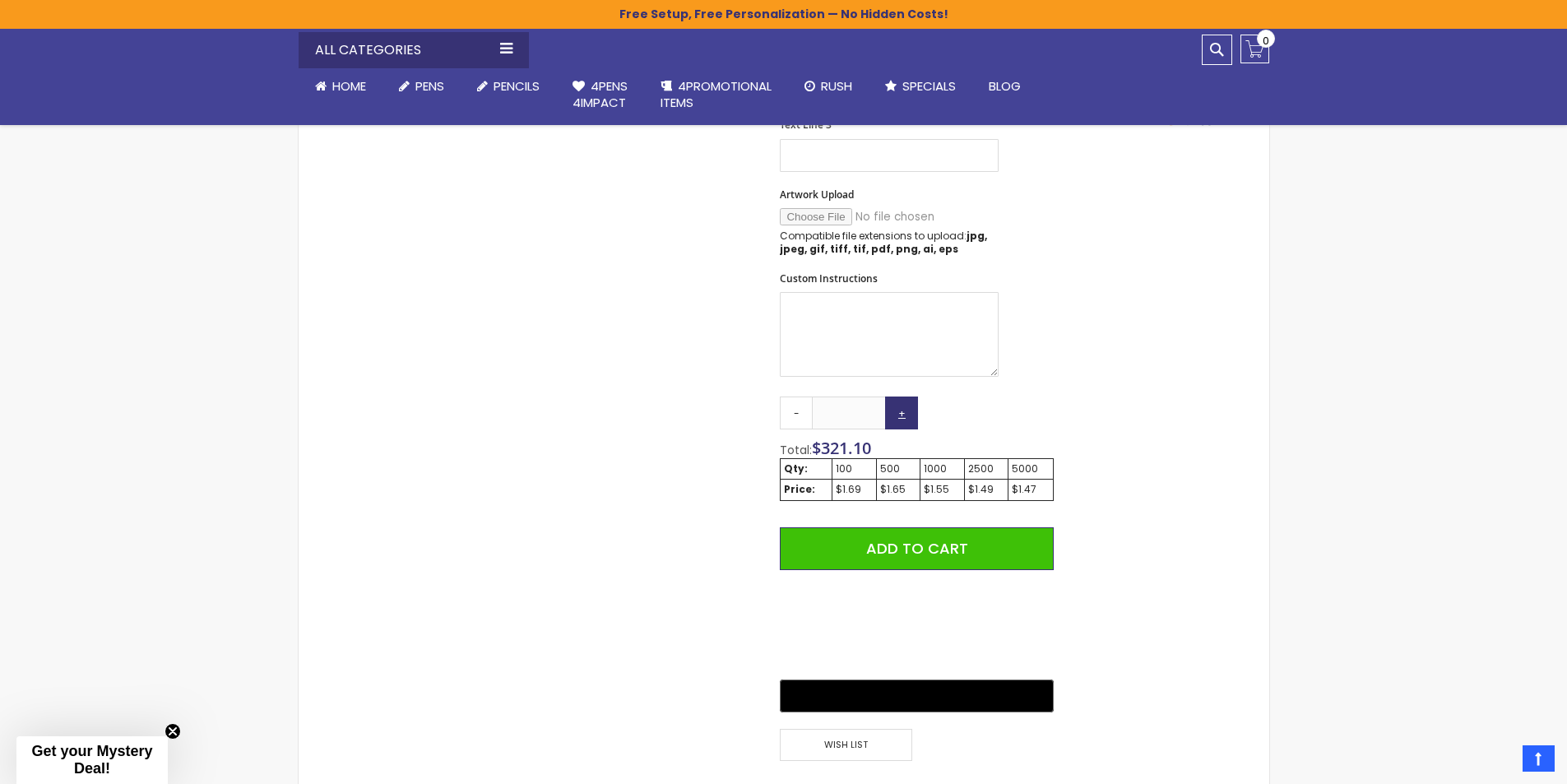
click at [892, 414] on link "+" at bounding box center [902, 413] width 33 height 33
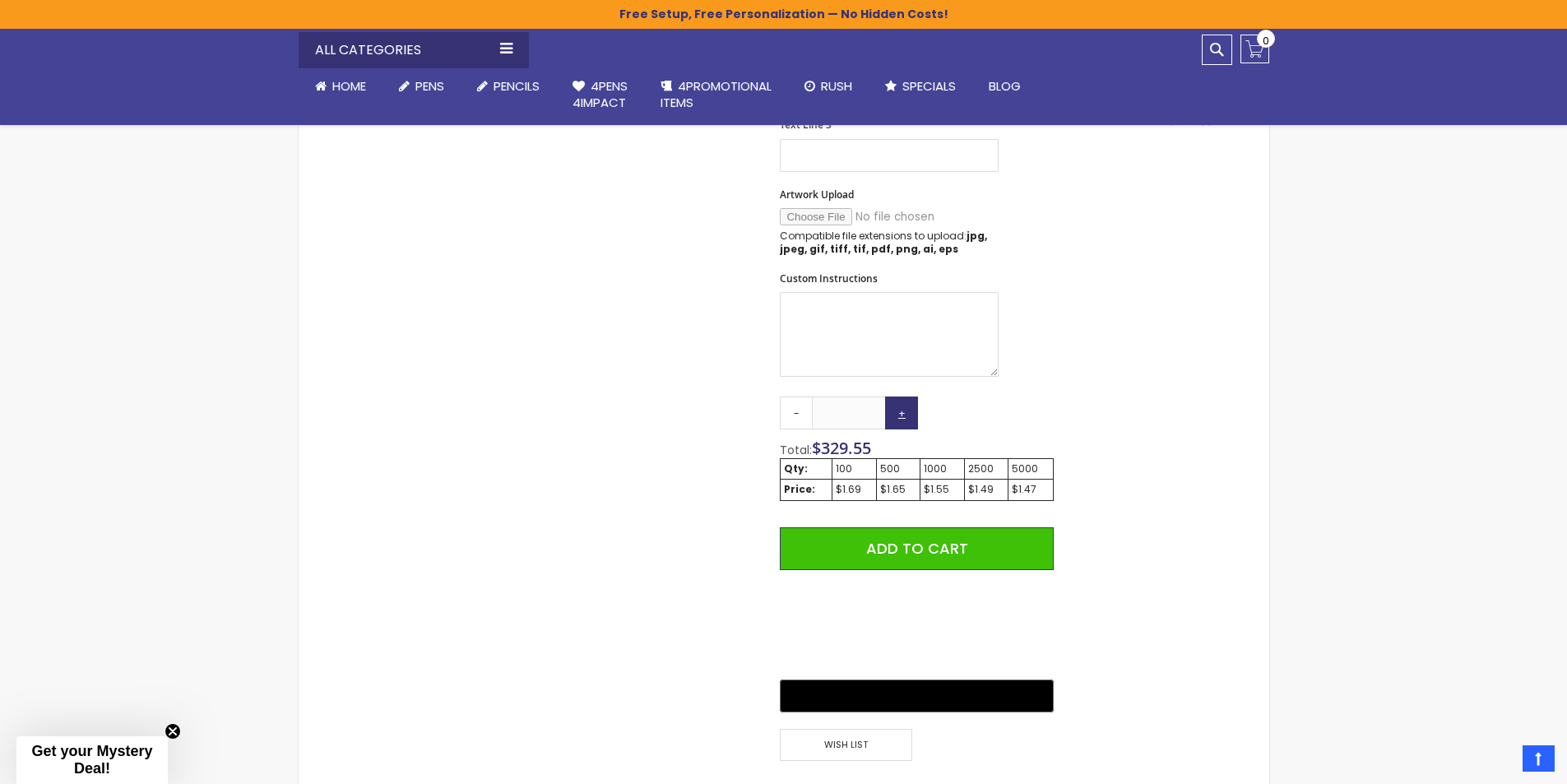
click at [892, 414] on link "+" at bounding box center [902, 413] width 33 height 33
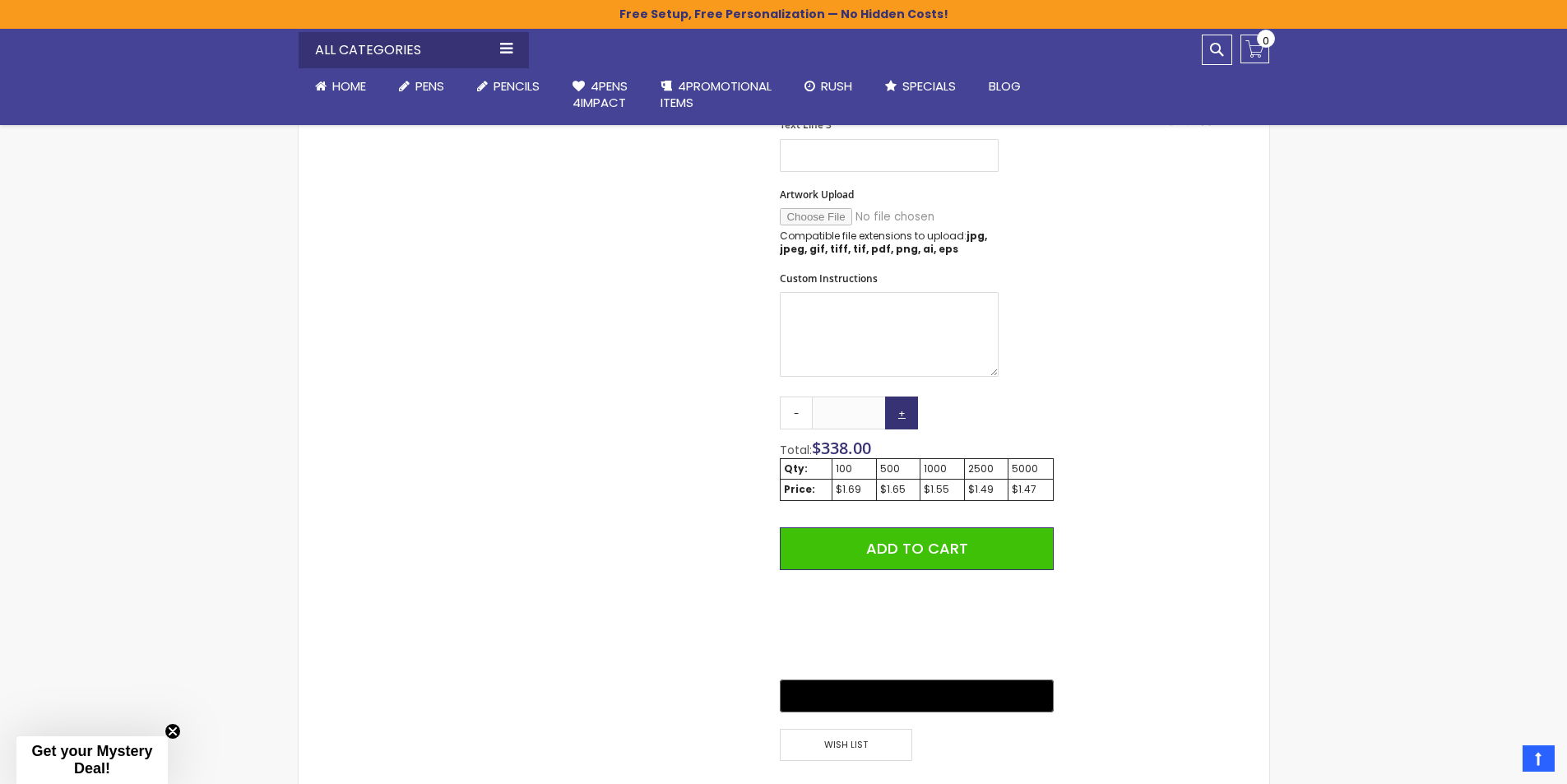
click at [892, 414] on link "+" at bounding box center [902, 413] width 33 height 33
click at [890, 414] on link "+" at bounding box center [902, 413] width 33 height 33
click at [891, 413] on link "+" at bounding box center [902, 413] width 33 height 33
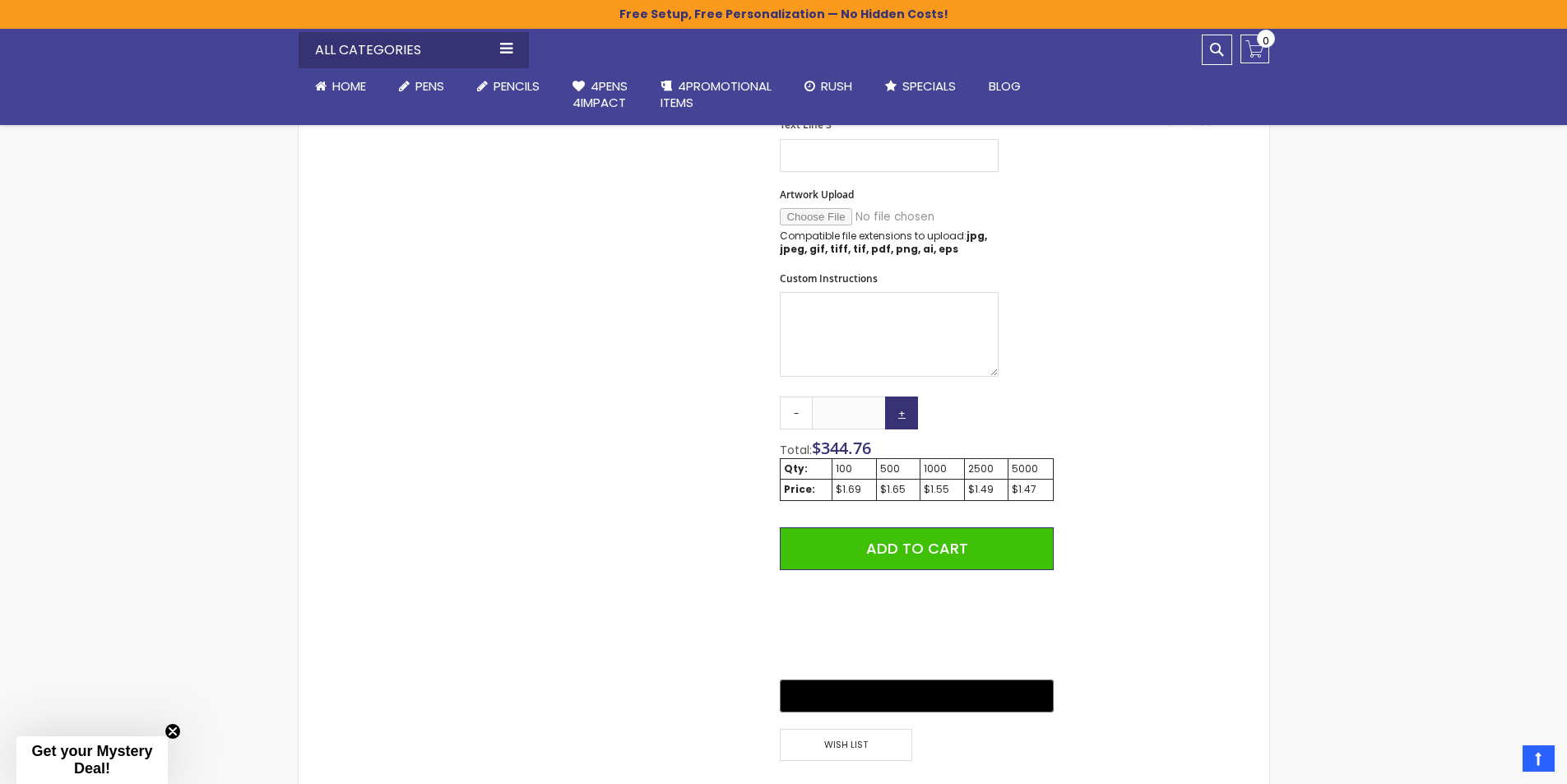
click at [891, 413] on link "+" at bounding box center [902, 413] width 33 height 33
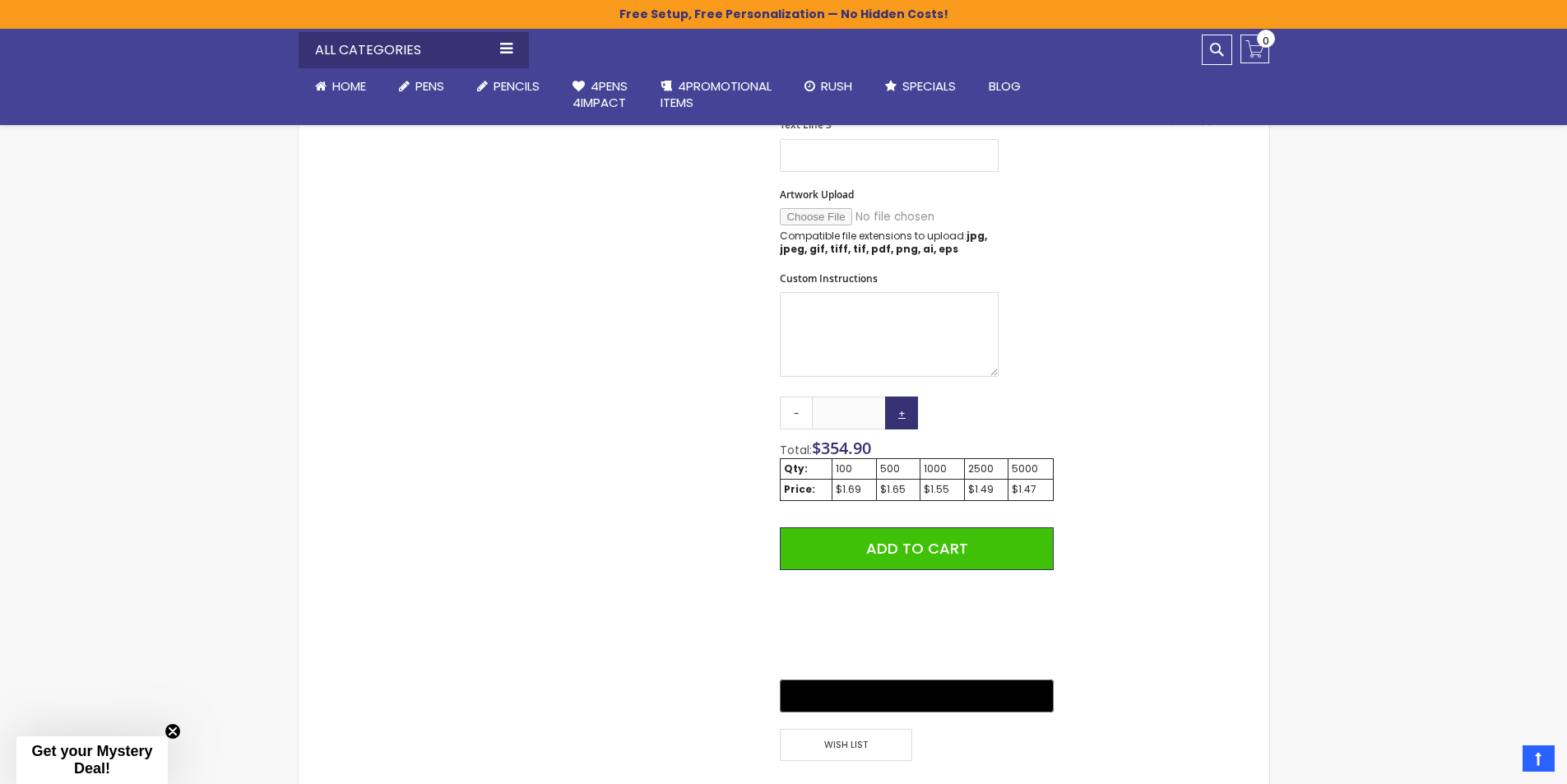
click at [891, 413] on link "+" at bounding box center [902, 413] width 33 height 33
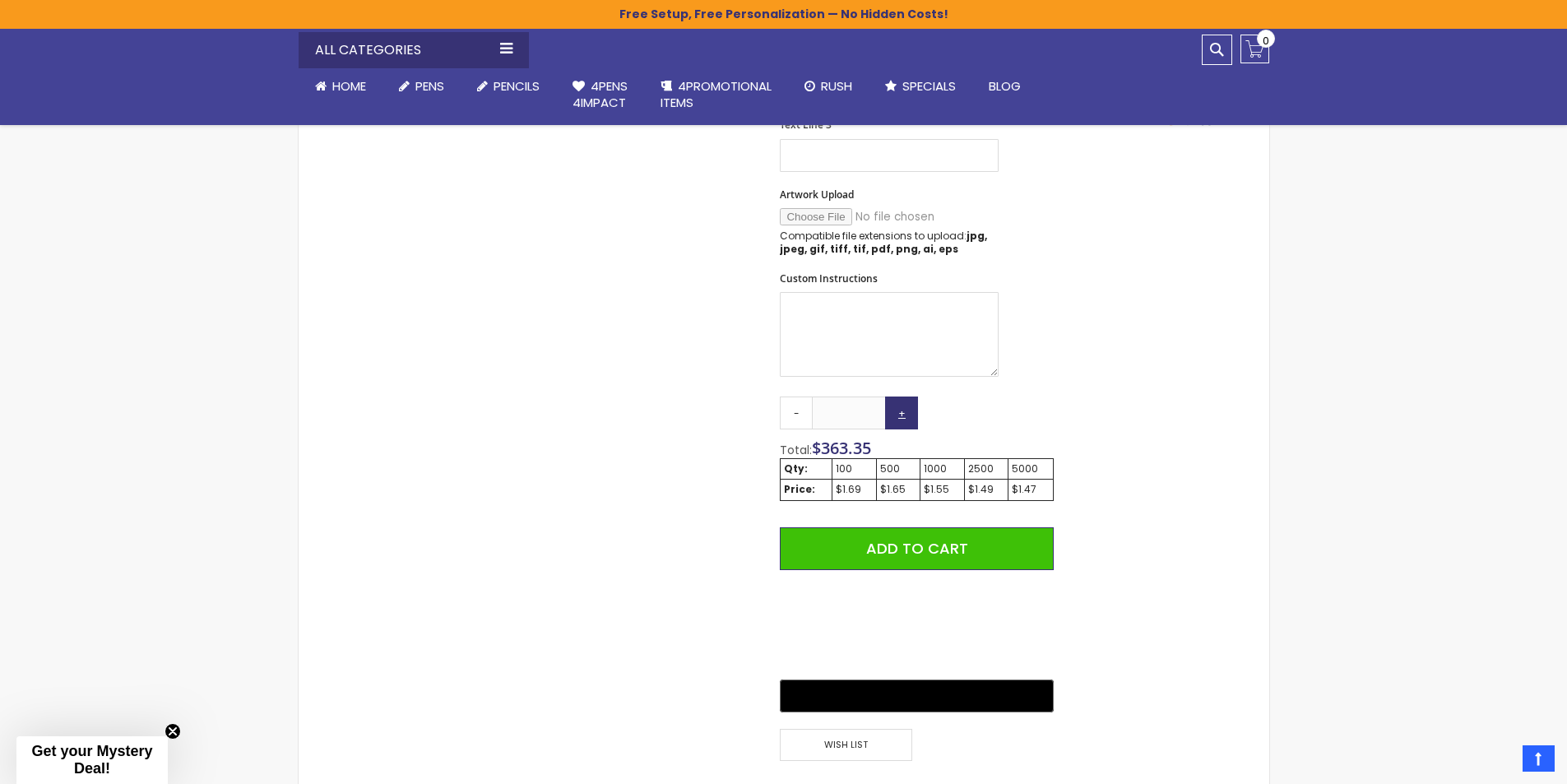
click at [891, 413] on link "+" at bounding box center [902, 413] width 33 height 33
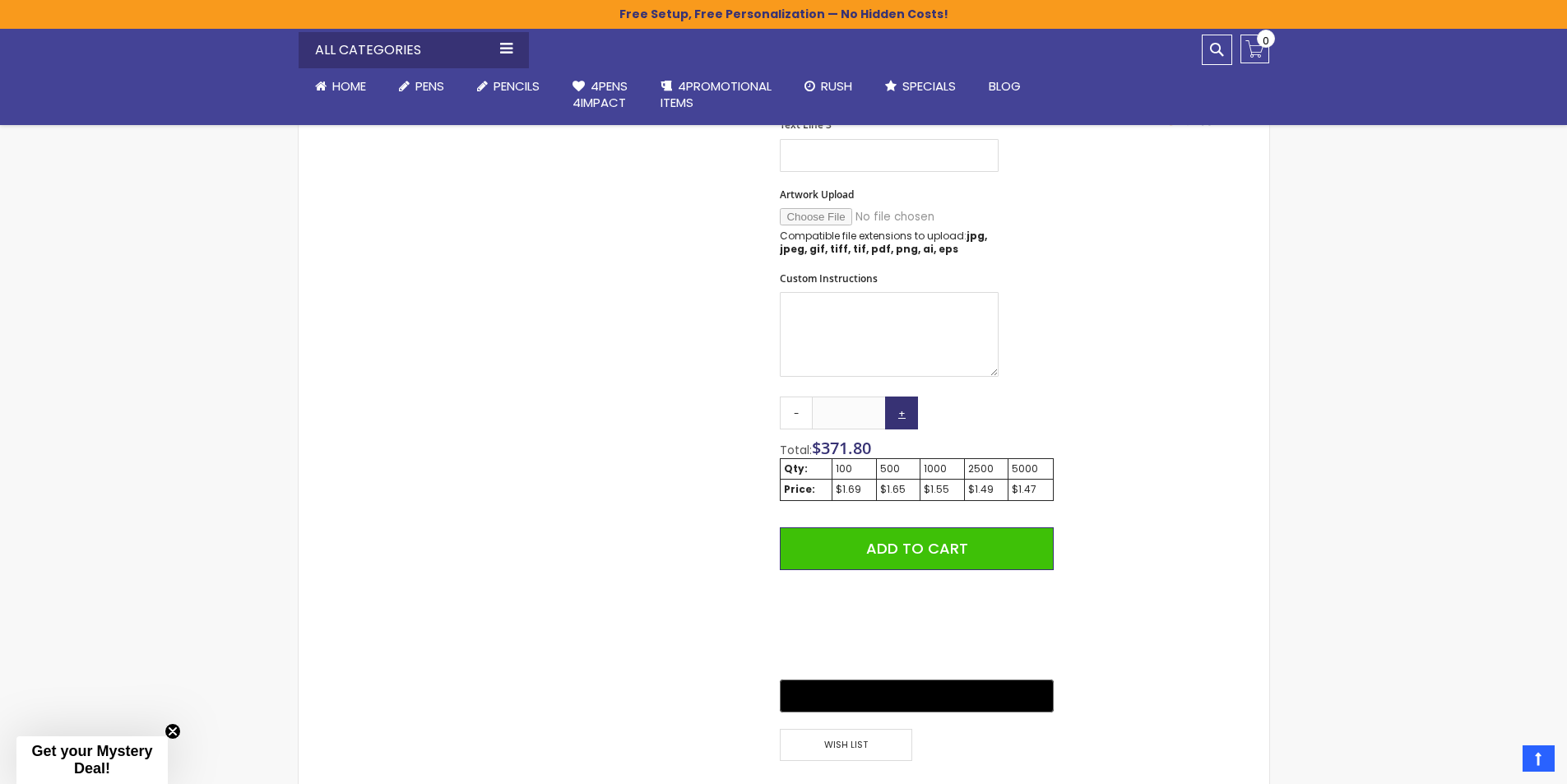
click at [891, 413] on link "+" at bounding box center [902, 413] width 33 height 33
type input "***"
